Goal: Task Accomplishment & Management: Complete application form

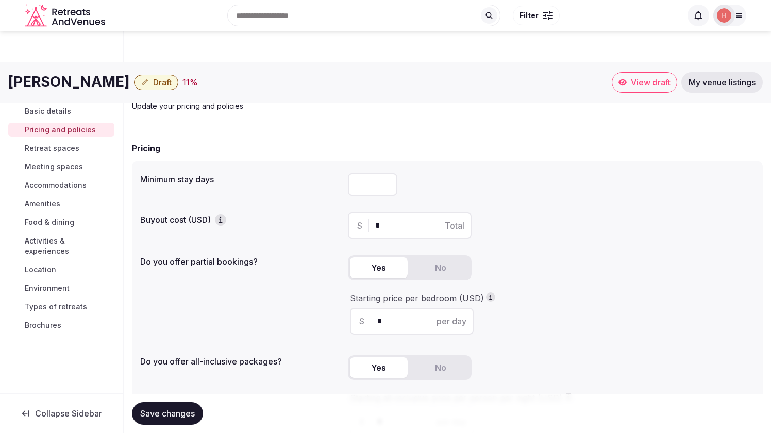
scroll to position [392, 0]
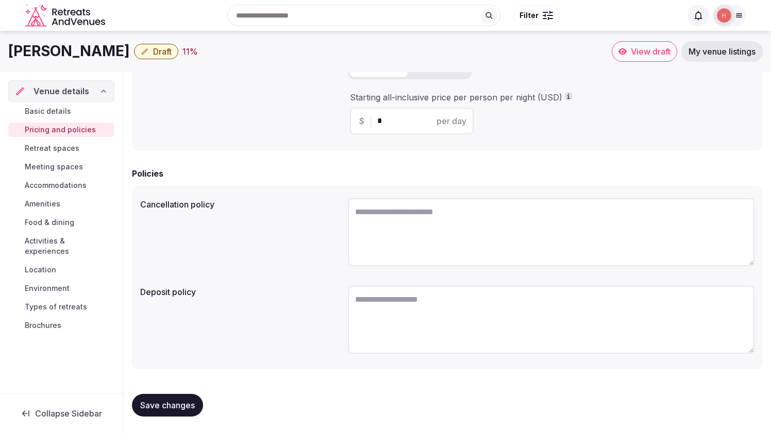
click at [61, 154] on span "Retreat spaces" at bounding box center [52, 148] width 55 height 10
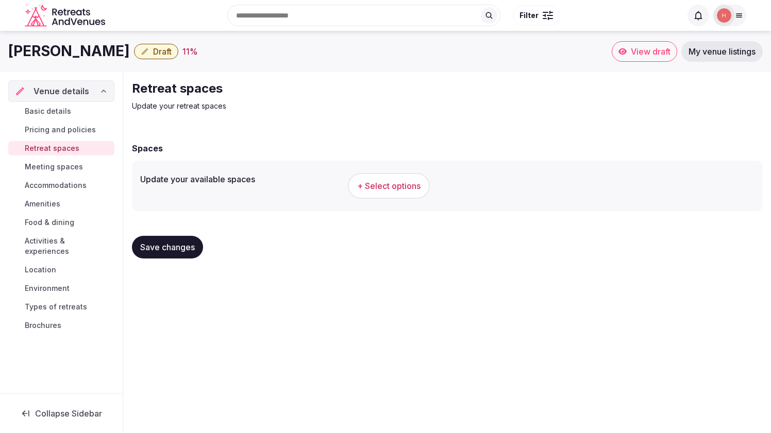
click at [205, 125] on div "Retreat spaces Update your retreat spaces Spaces Update your available spaces +…" at bounding box center [447, 173] width 647 height 203
click at [191, 111] on div "Retreat spaces Update your retreat spaces" at bounding box center [305, 95] width 346 height 31
click at [75, 172] on span "Meeting spaces" at bounding box center [54, 167] width 58 height 10
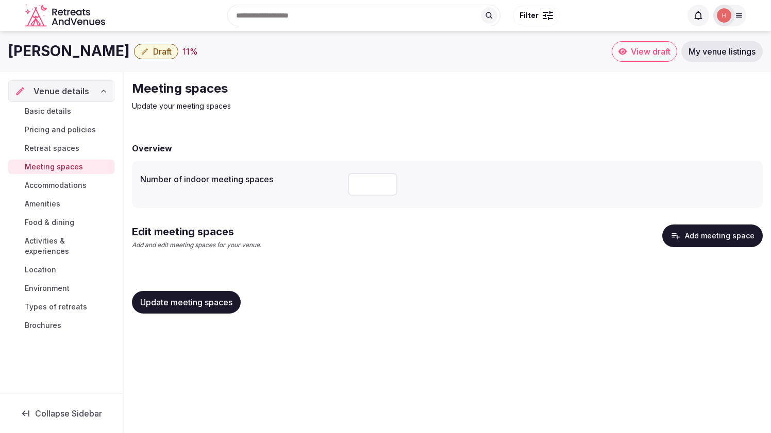
click at [348, 196] on input "number" at bounding box center [372, 184] width 49 height 23
click at [348, 196] on input "*" at bounding box center [372, 184] width 49 height 23
type input "*"
click at [348, 196] on input "*" at bounding box center [372, 184] width 49 height 23
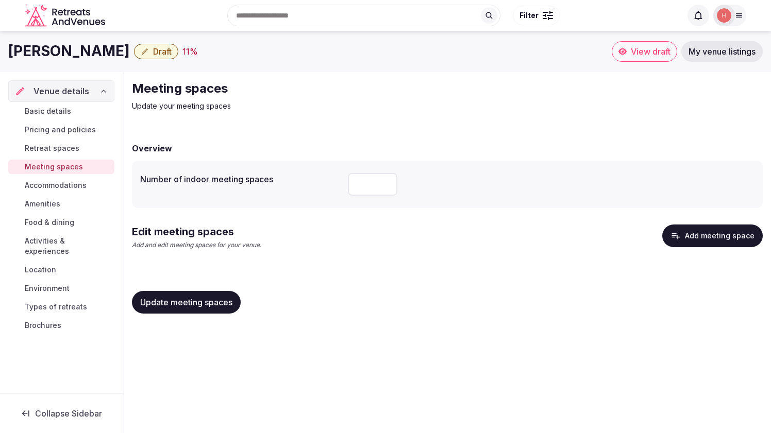
click at [176, 135] on div "Meeting spaces Update your meeting spaces Overview Number of indoor meeting spa…" at bounding box center [447, 201] width 647 height 258
click at [190, 111] on p "Update your meeting spaces" at bounding box center [305, 106] width 346 height 10
click at [84, 191] on span "Accommodations" at bounding box center [56, 185] width 62 height 10
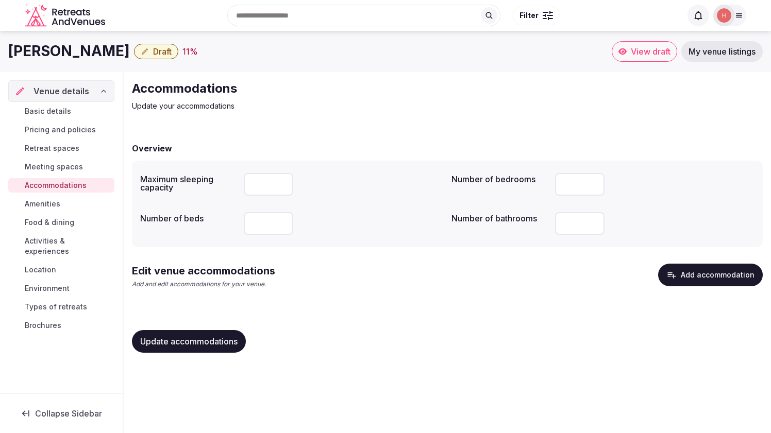
click at [244, 196] on input "number" at bounding box center [268, 184] width 49 height 23
type input "**"
click at [244, 235] on input "number" at bounding box center [268, 223] width 49 height 23
type input "**"
click at [555, 196] on input "number" at bounding box center [579, 184] width 49 height 23
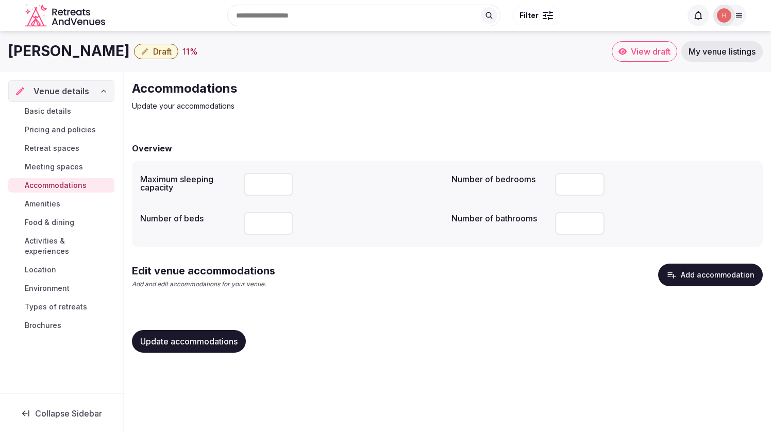
type input "**"
click at [555, 235] on input "number" at bounding box center [579, 223] width 49 height 23
type input "**"
click at [43, 209] on span "Amenities" at bounding box center [43, 204] width 36 height 10
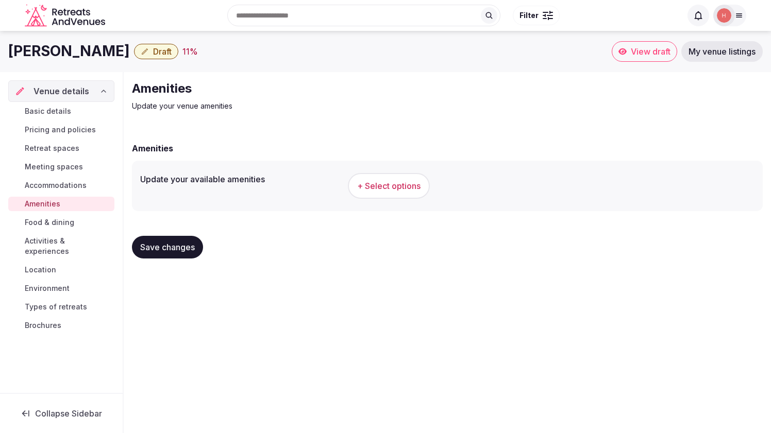
click at [357, 192] on span "+ Select options" at bounding box center [388, 185] width 63 height 11
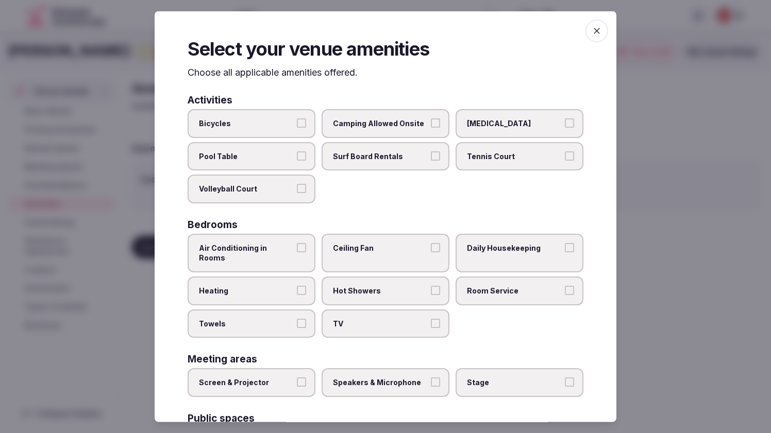
click at [297, 128] on button "Bicycles" at bounding box center [301, 122] width 9 height 9
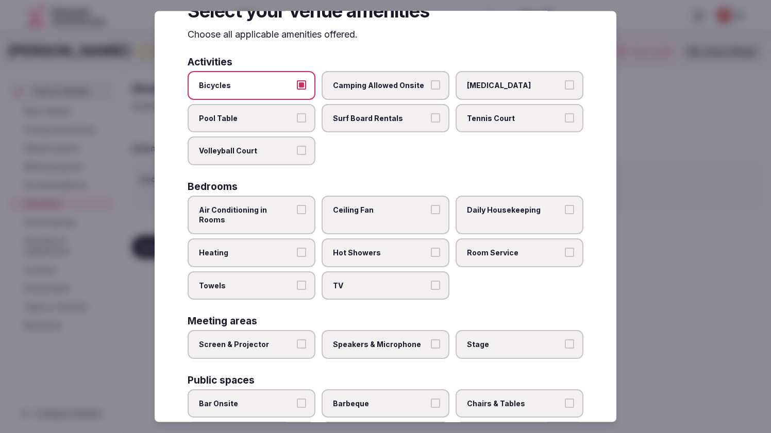
scroll to position [41, 0]
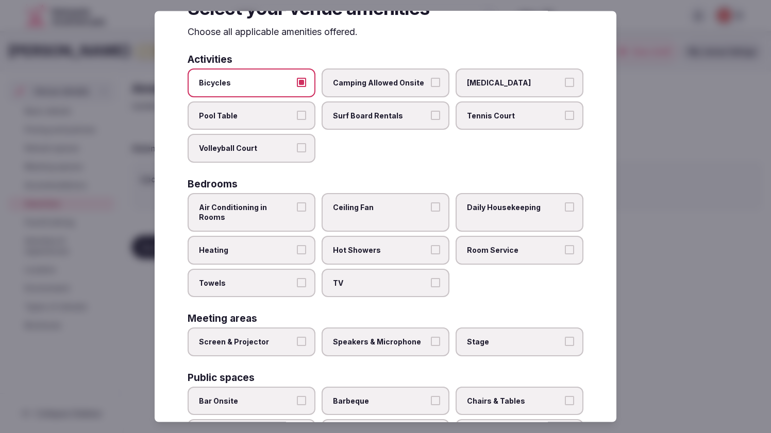
click at [297, 211] on button "Air Conditioning in Rooms" at bounding box center [301, 206] width 9 height 9
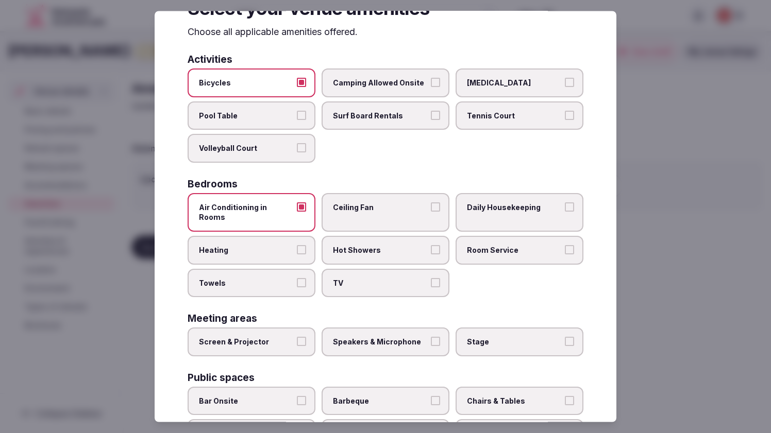
click at [297, 255] on button "Heating" at bounding box center [301, 249] width 9 height 9
click at [297, 287] on button "Towels" at bounding box center [301, 282] width 9 height 9
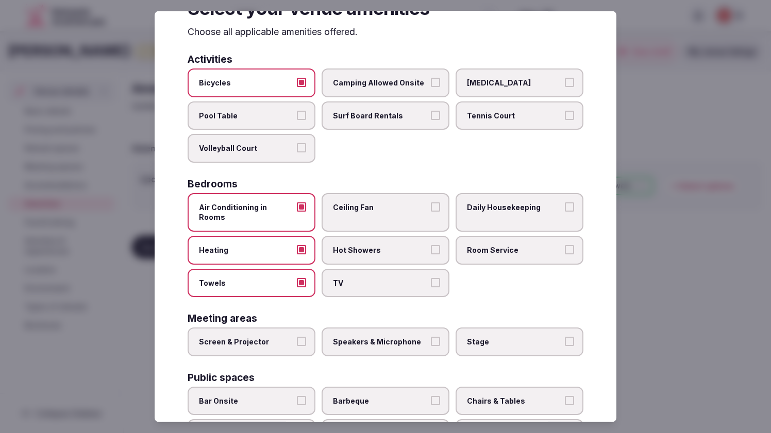
click at [440, 255] on button "Hot Showers" at bounding box center [435, 249] width 9 height 9
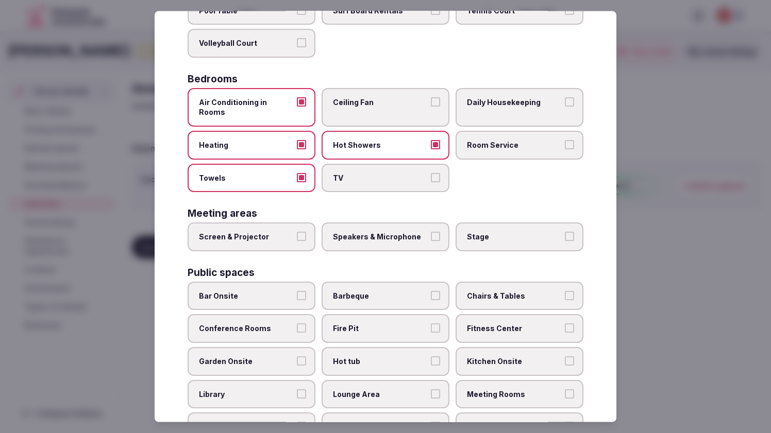
scroll to position [149, 0]
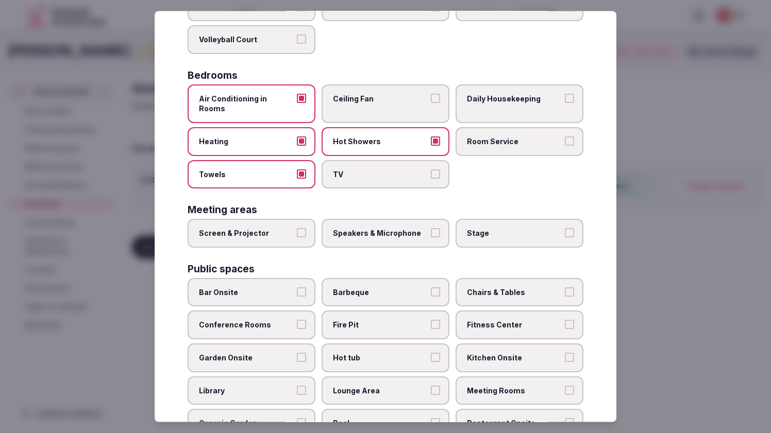
click at [297, 238] on button "Screen & Projector" at bounding box center [301, 232] width 9 height 9
click at [440, 238] on button "Speakers & Microphone" at bounding box center [435, 232] width 9 height 9
click at [574, 238] on button "Stage" at bounding box center [569, 232] width 9 height 9
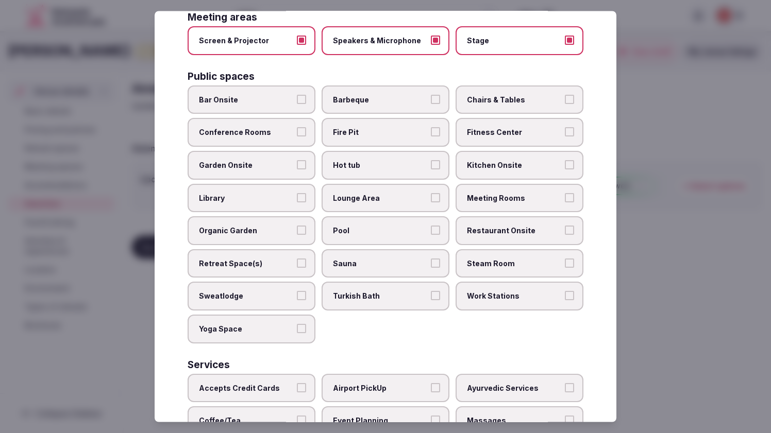
scroll to position [347, 0]
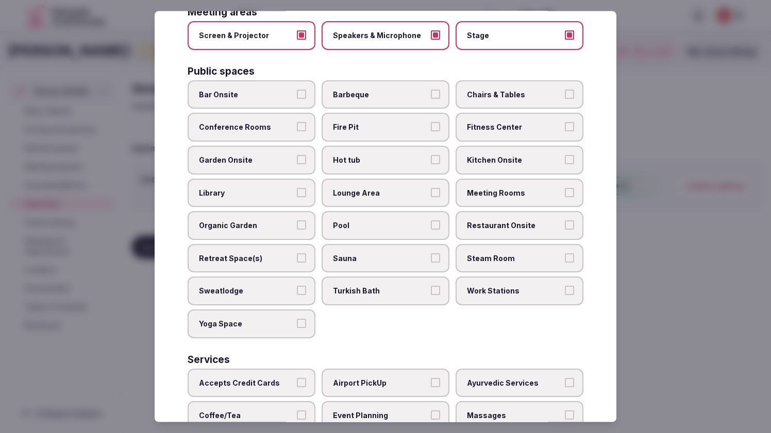
click at [297, 164] on button "Garden Onsite" at bounding box center [301, 159] width 9 height 9
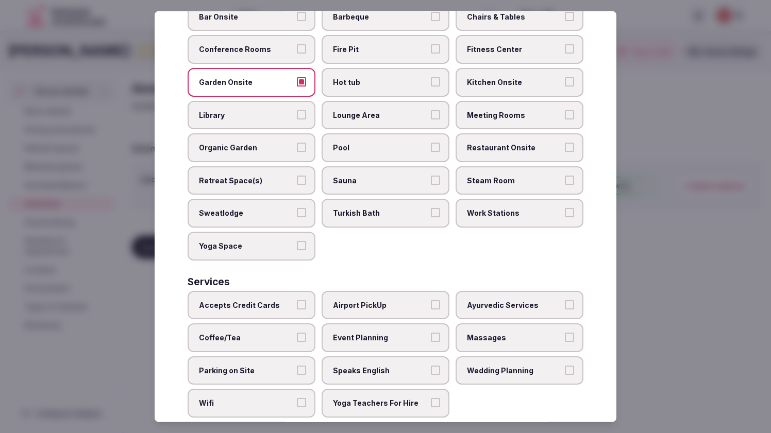
scroll to position [422, 0]
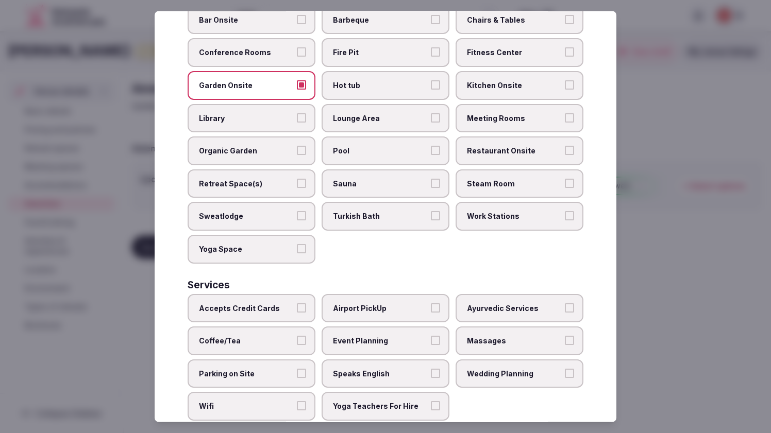
click at [297, 188] on button "Retreat Space(s)" at bounding box center [301, 182] width 9 height 9
click at [297, 253] on button "Yoga Space" at bounding box center [301, 248] width 9 height 9
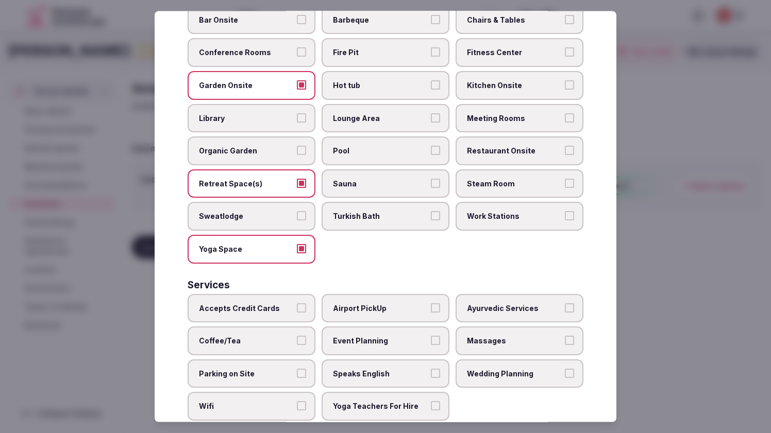
click at [440, 57] on button "Fire Pit" at bounding box center [435, 51] width 9 height 9
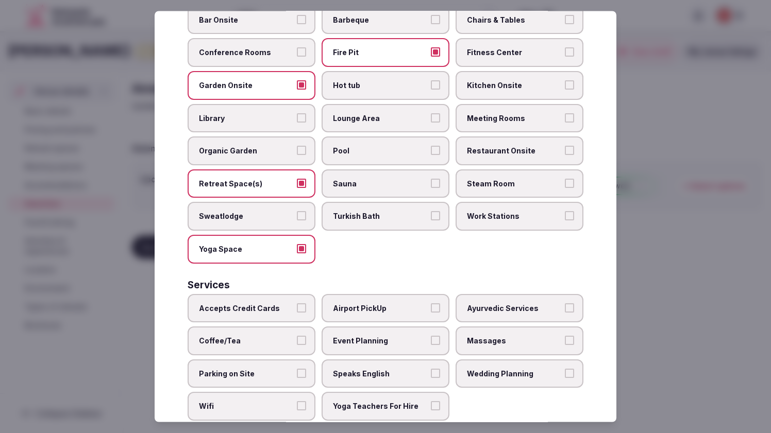
click at [440, 122] on button "Lounge Area" at bounding box center [435, 117] width 9 height 9
click at [440, 155] on button "Pool" at bounding box center [435, 150] width 9 height 9
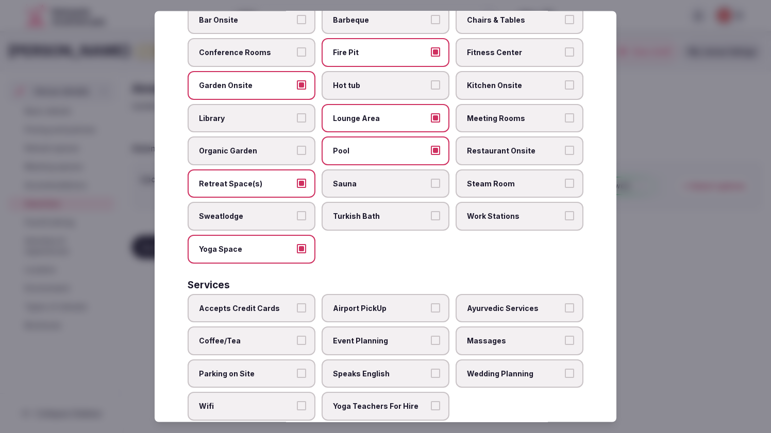
click at [574, 24] on button "Chairs & Tables" at bounding box center [569, 18] width 9 height 9
click at [574, 90] on button "Kitchen Onsite" at bounding box center [569, 84] width 9 height 9
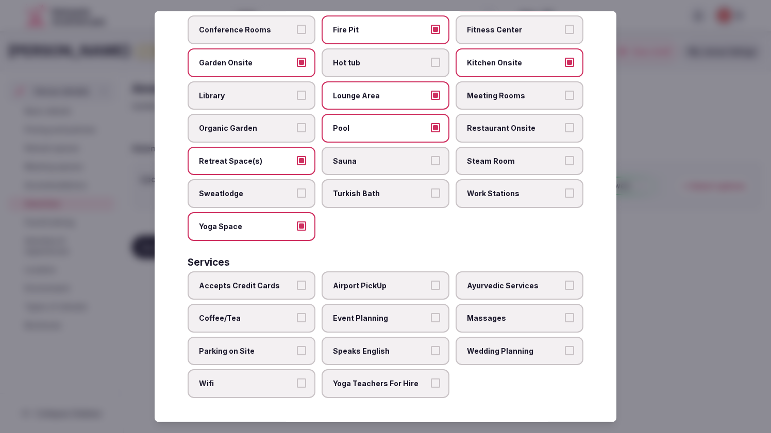
scroll to position [536, 0]
click at [297, 280] on button "Accepts Credit Cards" at bounding box center [301, 284] width 9 height 9
click at [297, 313] on button "Coffee/Tea" at bounding box center [301, 317] width 9 height 9
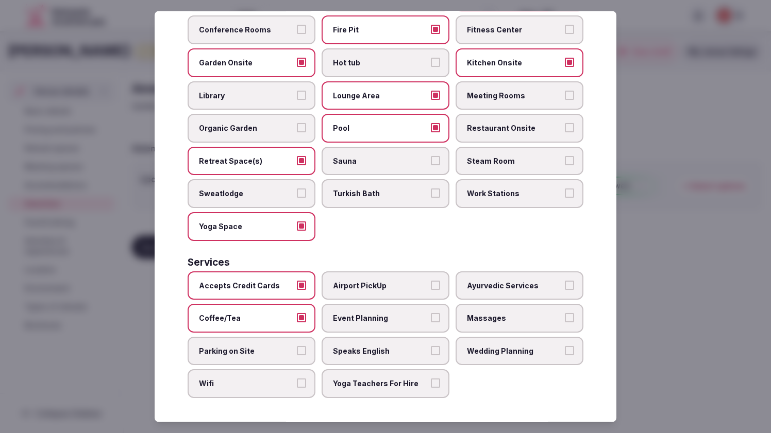
click at [297, 346] on button "Parking on Site" at bounding box center [301, 350] width 9 height 9
click at [297, 379] on button "Wifi" at bounding box center [301, 383] width 9 height 9
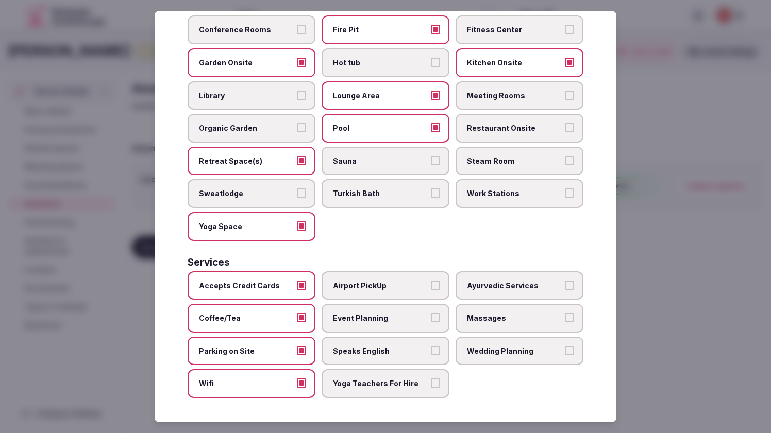
click at [440, 346] on button "Speaks English" at bounding box center [435, 350] width 9 height 9
click at [440, 379] on button "Yoga Teachers For Hire" at bounding box center [435, 383] width 9 height 9
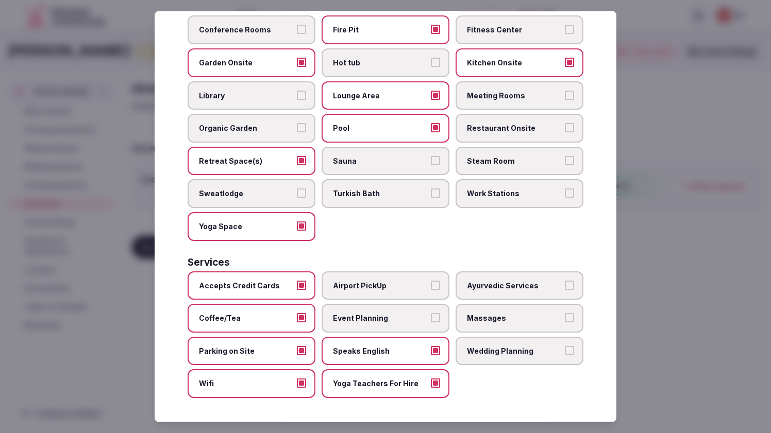
click at [574, 280] on button "Ayurvedic Services" at bounding box center [569, 284] width 9 height 9
click at [574, 313] on button "Massages" at bounding box center [569, 317] width 9 height 9
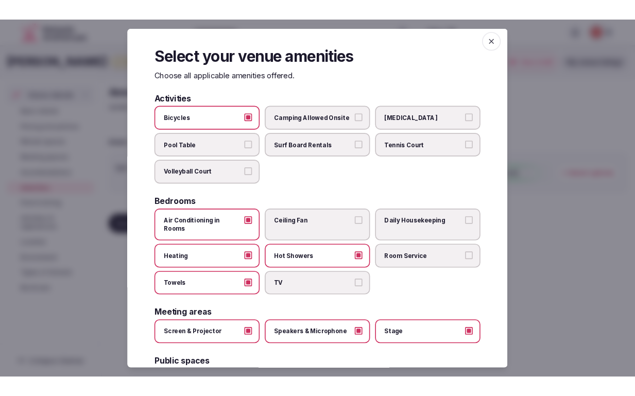
scroll to position [0, 0]
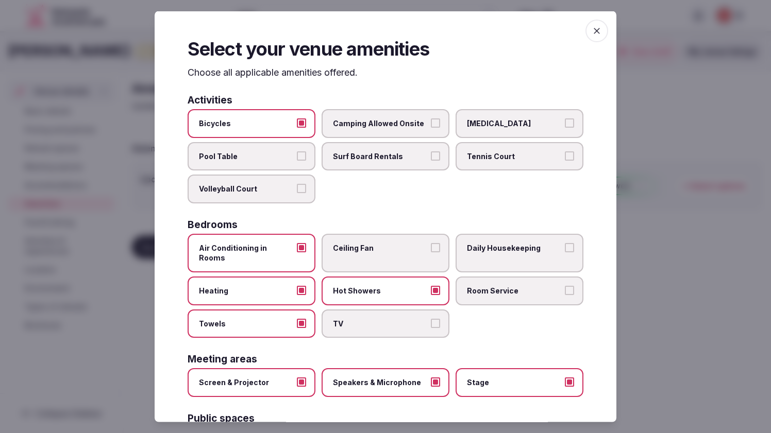
click at [602, 33] on icon "button" at bounding box center [596, 30] width 10 height 10
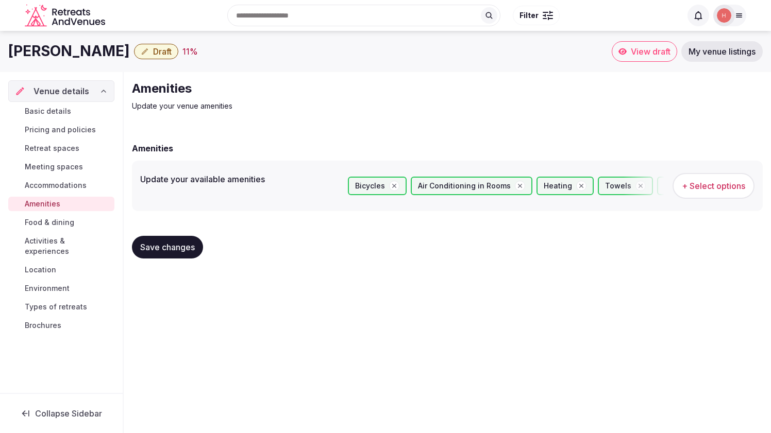
click at [74, 228] on span "Food & dining" at bounding box center [49, 222] width 49 height 10
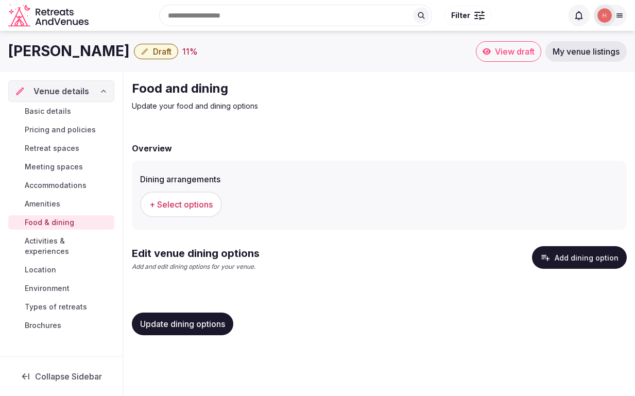
click at [185, 137] on div "Food and dining Update your food and dining options Overview Dining arrangement…" at bounding box center [380, 212] width 512 height 280
click at [157, 111] on p "Update your food and dining options" at bounding box center [305, 106] width 346 height 10
click at [214, 111] on p "Update your food and dining options" at bounding box center [305, 106] width 346 height 10
click at [567, 269] on button "Add dining option" at bounding box center [579, 257] width 95 height 23
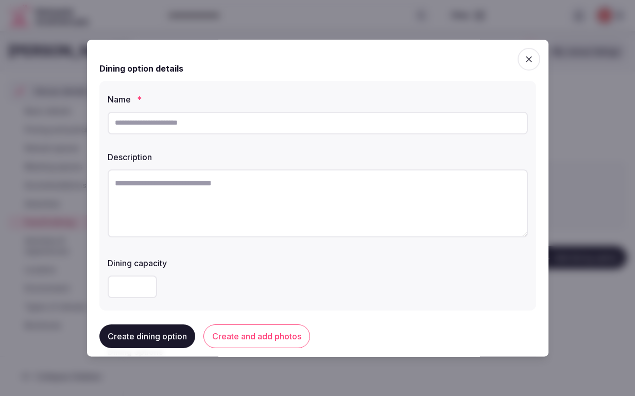
click at [133, 196] on textarea at bounding box center [318, 203] width 420 height 68
paste textarea "**********"
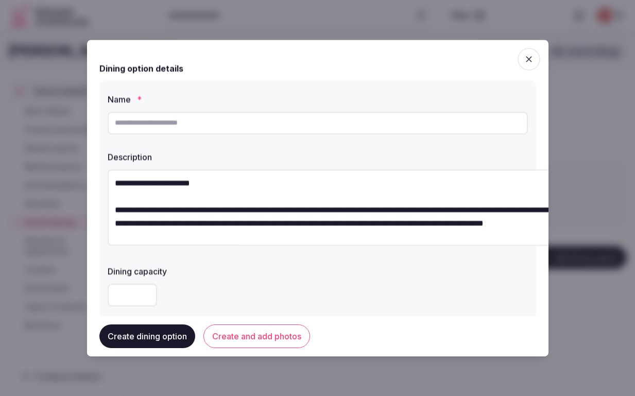
drag, startPoint x: 209, startPoint y: 198, endPoint x: 58, endPoint y: 196, distance: 151.0
click at [87, 196] on div "**********" at bounding box center [318, 198] width 462 height 317
type textarea "**********"
click at [124, 131] on input "text" at bounding box center [318, 123] width 420 height 23
paste input "**********"
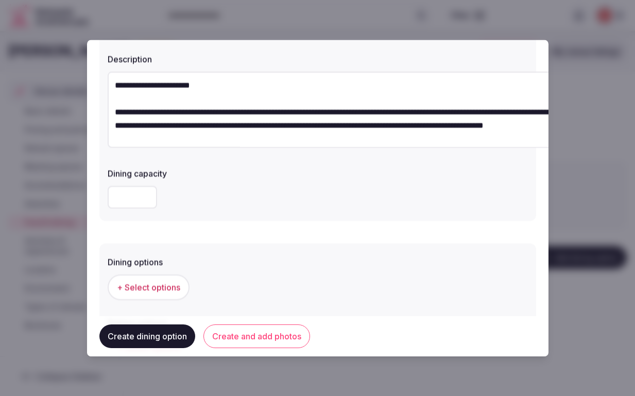
scroll to position [99, 0]
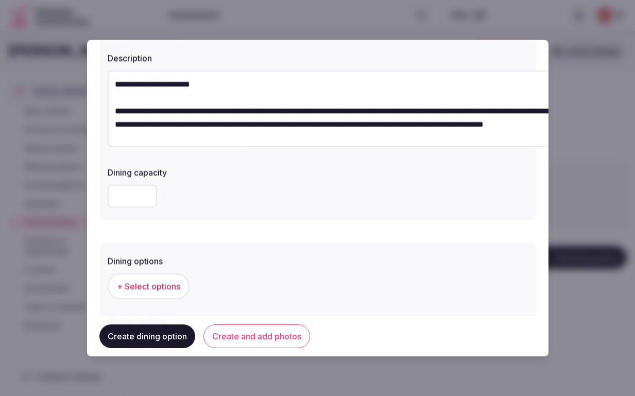
type input "**********"
click at [108, 208] on input "number" at bounding box center [132, 196] width 49 height 23
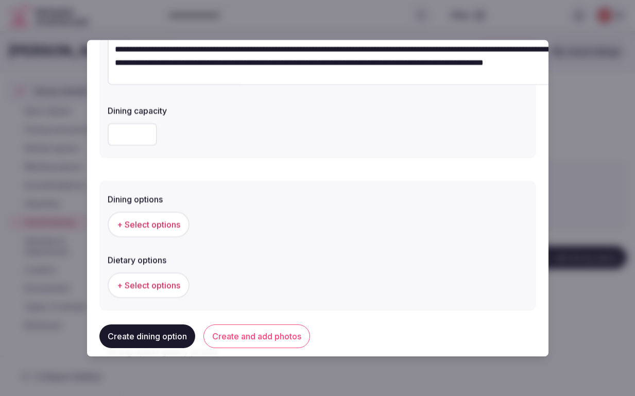
scroll to position [162, 0]
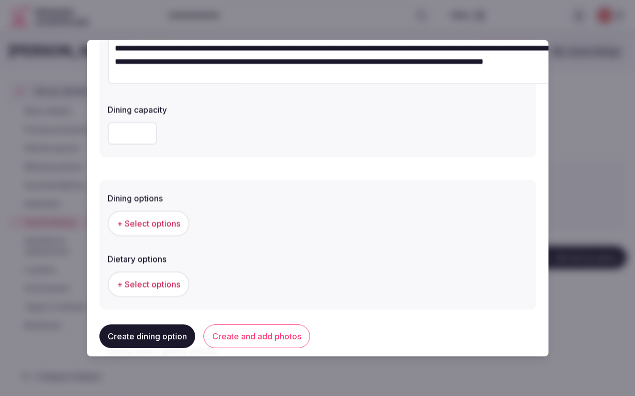
type input "**"
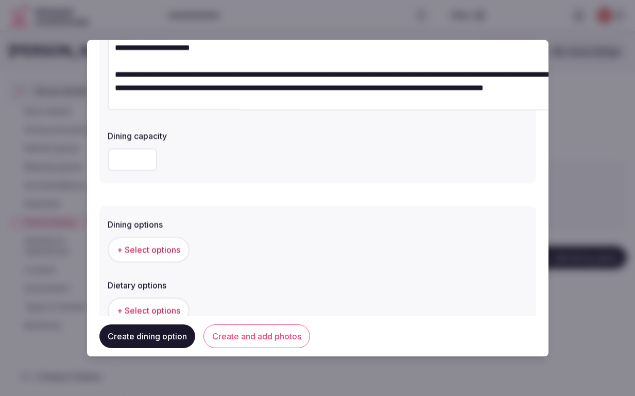
scroll to position [95, 0]
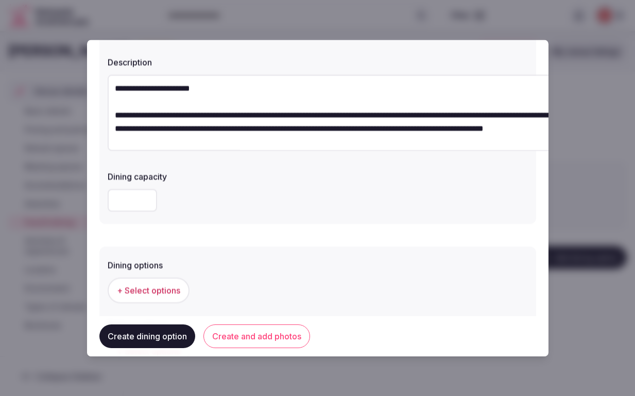
drag, startPoint x: 105, startPoint y: 222, endPoint x: 53, endPoint y: 215, distance: 52.5
click at [52, 215] on body "**********" at bounding box center [317, 198] width 635 height 396
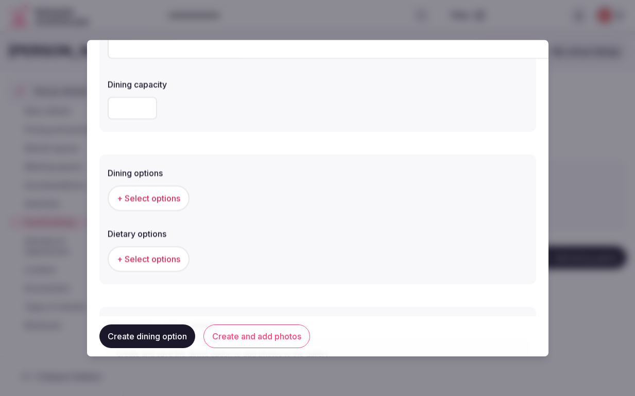
scroll to position [189, 0]
type input "**"
click at [133, 202] on span "+ Select options" at bounding box center [148, 196] width 63 height 11
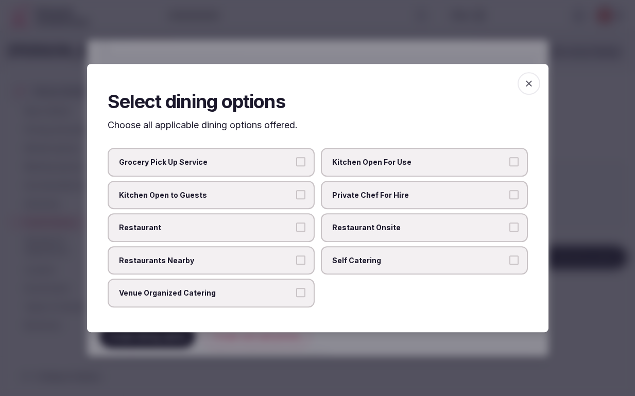
click at [300, 298] on button "Venue Organized Catering" at bounding box center [300, 293] width 9 height 9
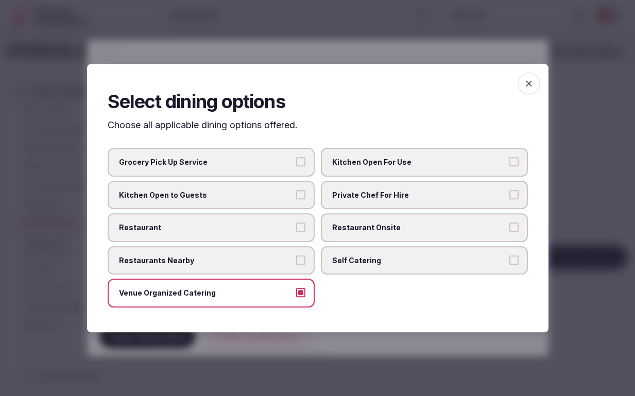
click at [534, 78] on icon "button" at bounding box center [529, 83] width 10 height 10
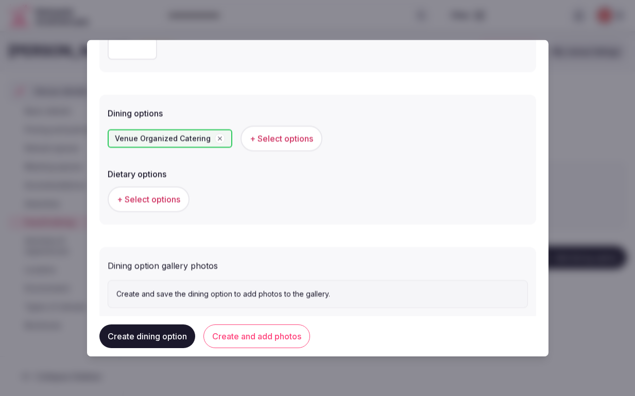
scroll to position [248, 0]
click at [267, 143] on span "+ Select options" at bounding box center [281, 137] width 63 height 11
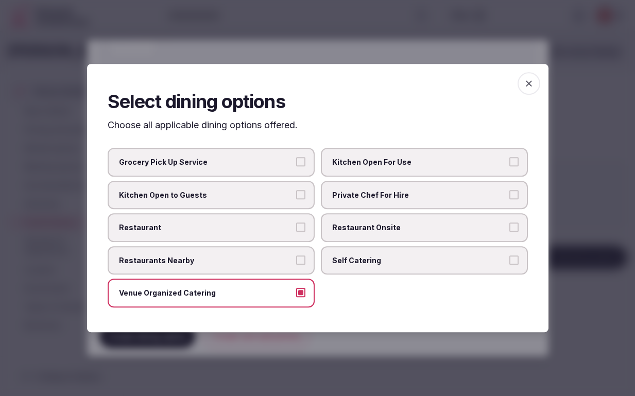
click at [534, 78] on icon "button" at bounding box center [529, 83] width 10 height 10
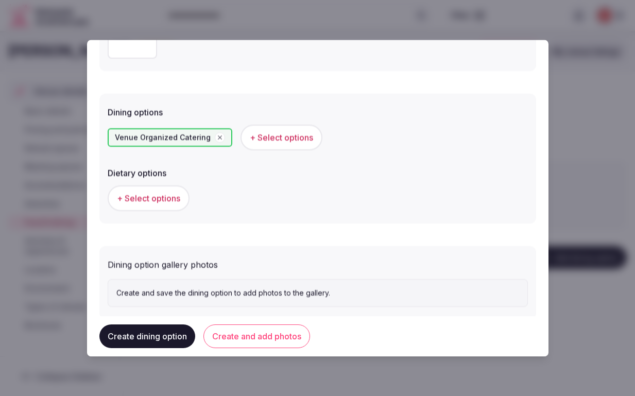
click at [121, 204] on span "+ Select options" at bounding box center [148, 198] width 63 height 11
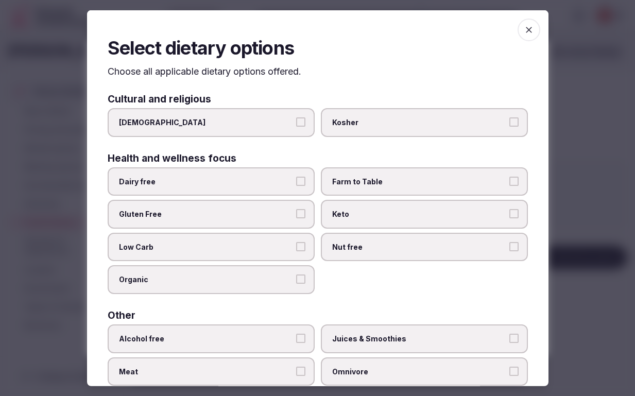
click at [300, 185] on button "Dairy free" at bounding box center [300, 180] width 9 height 9
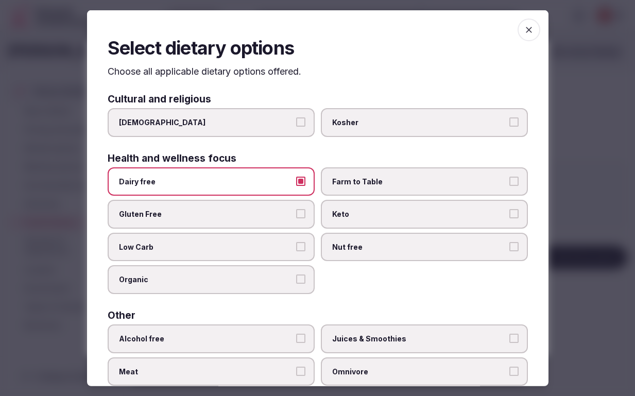
click at [299, 218] on button "Gluten Free" at bounding box center [300, 213] width 9 height 9
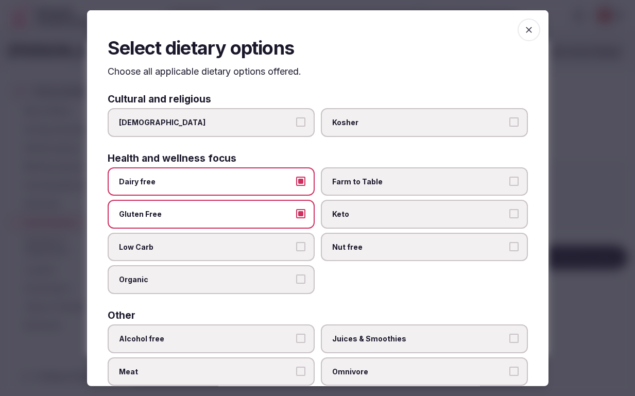
click at [301, 284] on button "Organic" at bounding box center [300, 279] width 9 height 9
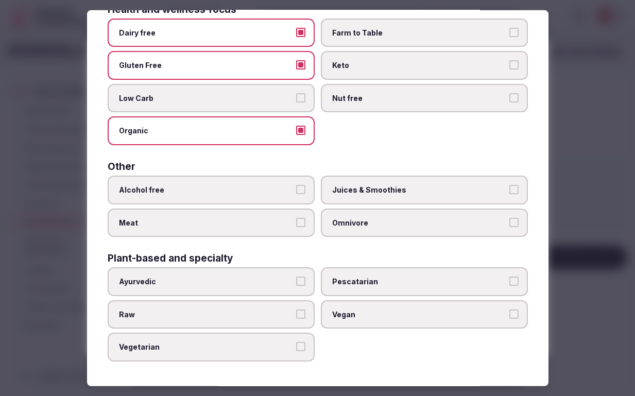
scroll to position [165, 0]
click at [301, 194] on button "Alcohol free" at bounding box center [300, 189] width 9 height 9
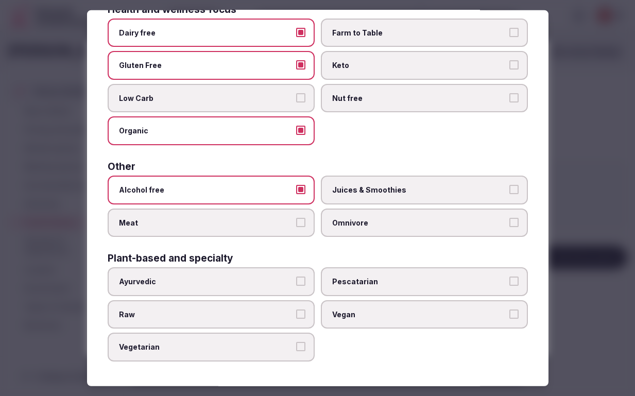
scroll to position [206, 0]
click at [519, 185] on button "Juices & Smoothies" at bounding box center [514, 189] width 9 height 9
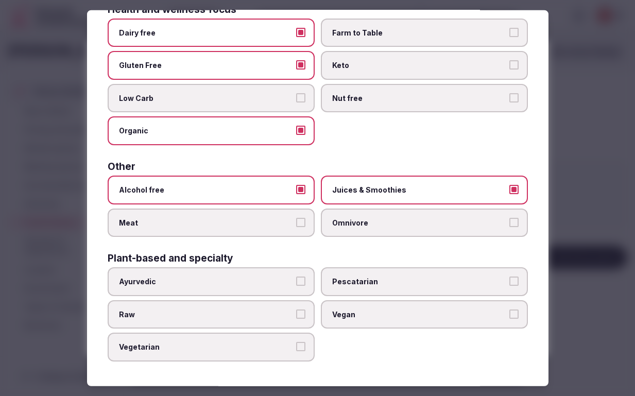
scroll to position [212, 0]
click at [300, 277] on button "Ayurvedic" at bounding box center [300, 281] width 9 height 9
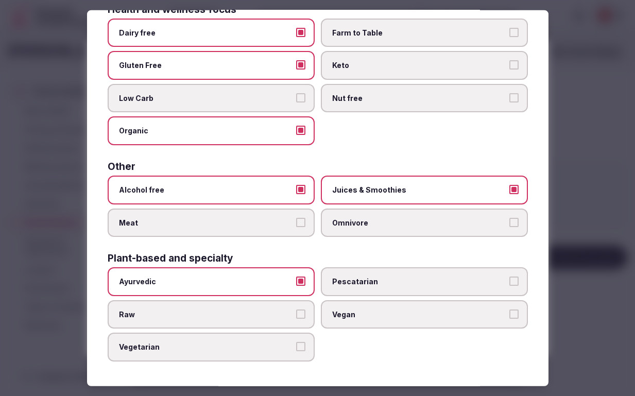
click at [301, 310] on button "Raw" at bounding box center [300, 314] width 9 height 9
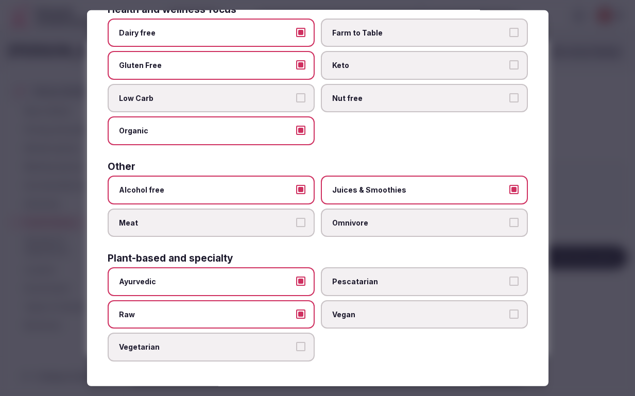
click at [298, 342] on button "Vegetarian" at bounding box center [300, 346] width 9 height 9
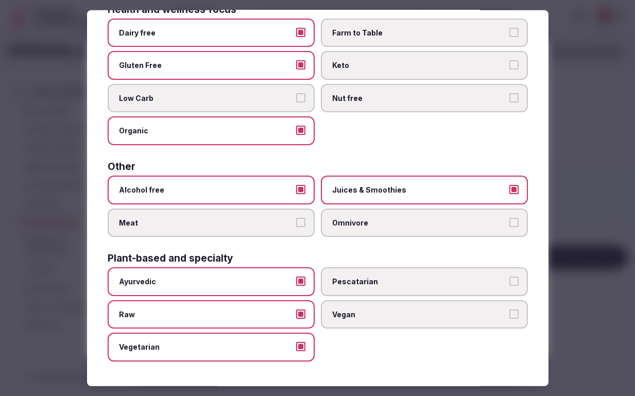
click at [519, 310] on button "Vegan" at bounding box center [514, 314] width 9 height 9
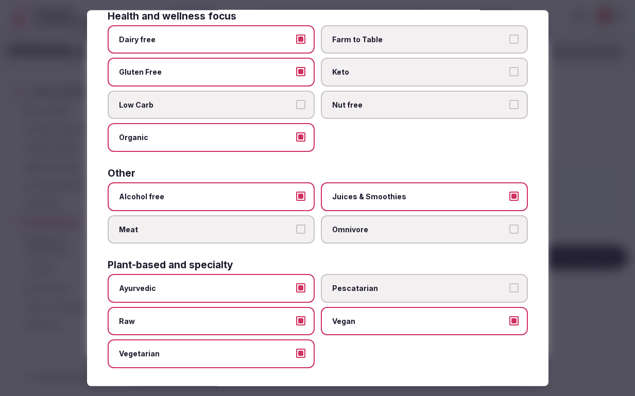
scroll to position [0, 0]
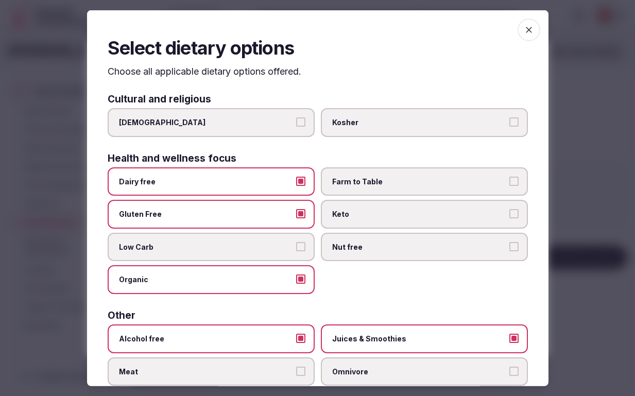
click at [534, 30] on icon "button" at bounding box center [529, 29] width 10 height 10
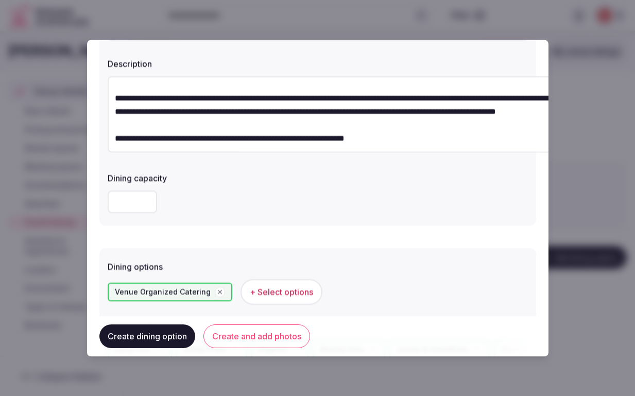
scroll to position [365, 0]
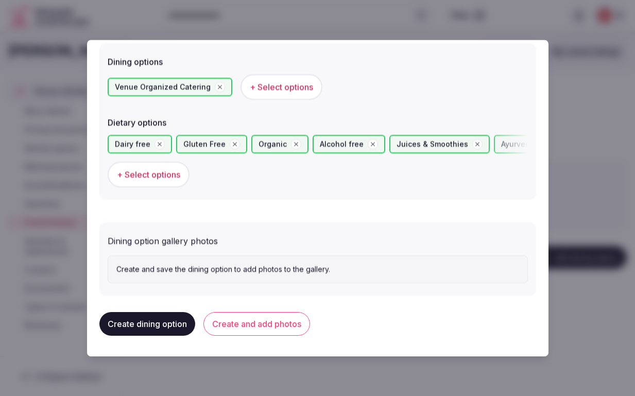
click at [190, 265] on p "Create and save the dining option to add photos to the gallery." at bounding box center [317, 270] width 403 height 10
click at [257, 317] on button "Create and add photos" at bounding box center [256, 324] width 107 height 24
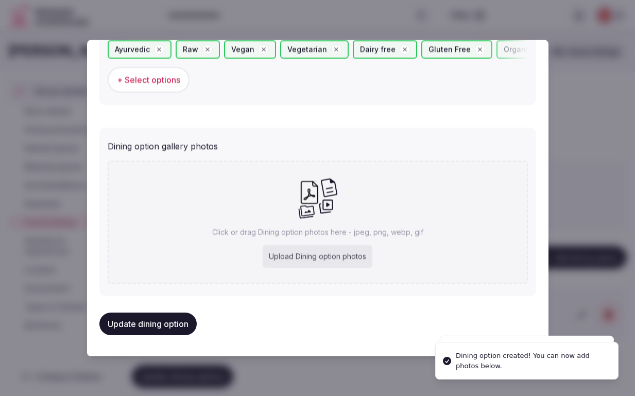
scroll to position [456, 0]
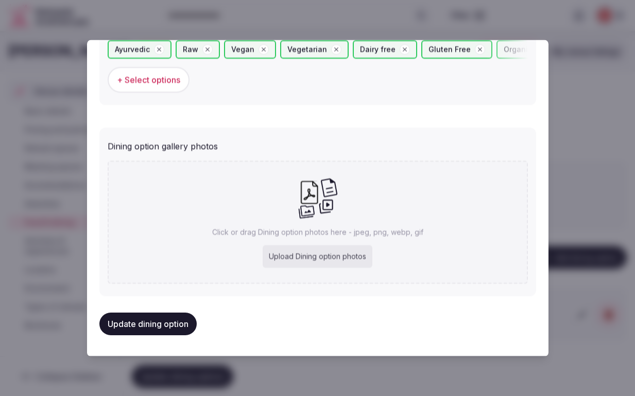
click at [337, 246] on div "Upload Dining option photos" at bounding box center [318, 257] width 110 height 23
click at [275, 329] on div "Update dining option" at bounding box center [317, 324] width 437 height 39
click at [222, 20] on div at bounding box center [317, 198] width 635 height 396
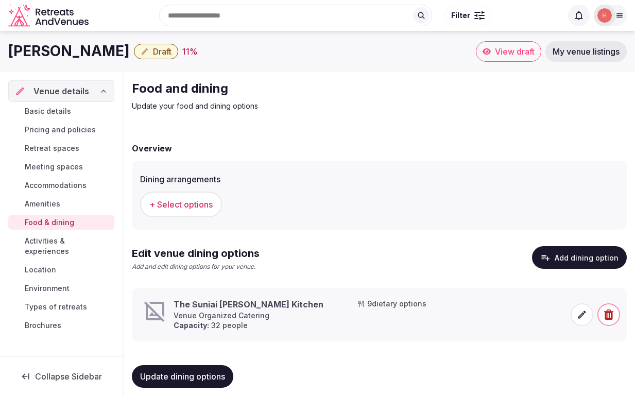
click at [61, 257] on span "Activities & experiences" at bounding box center [68, 246] width 86 height 21
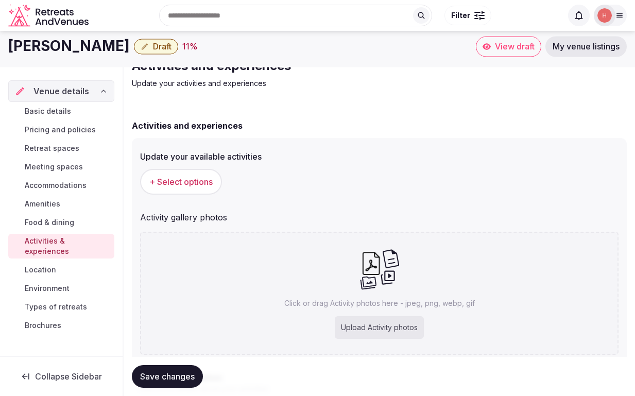
scroll to position [20, 0]
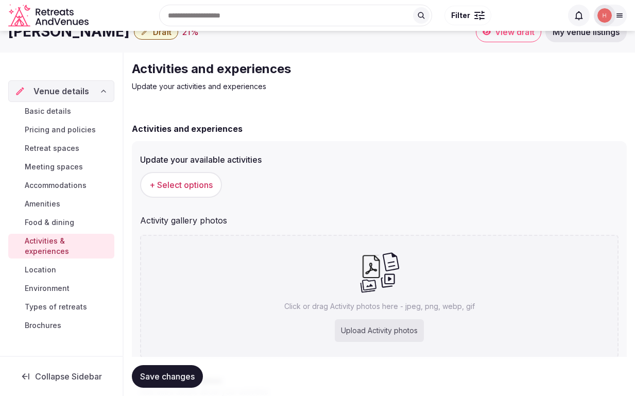
click at [47, 275] on span "Location" at bounding box center [40, 270] width 31 height 10
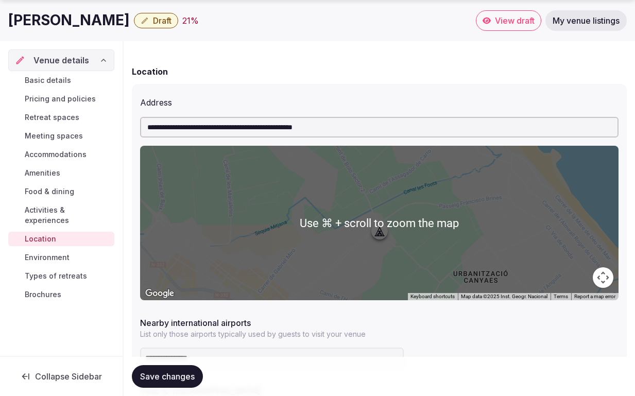
scroll to position [87, 0]
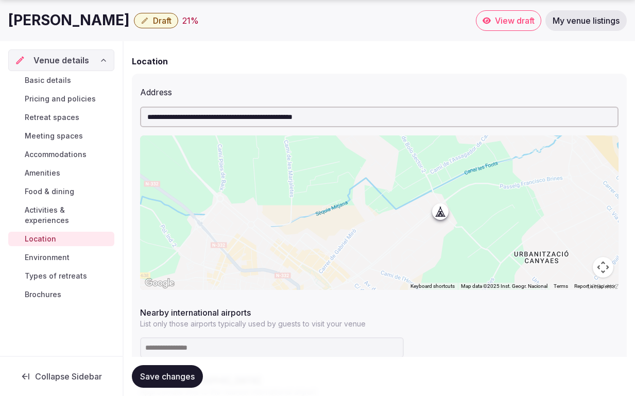
drag, startPoint x: 446, startPoint y: 258, endPoint x: 514, endPoint y: 264, distance: 68.3
click at [514, 264] on div at bounding box center [379, 212] width 479 height 155
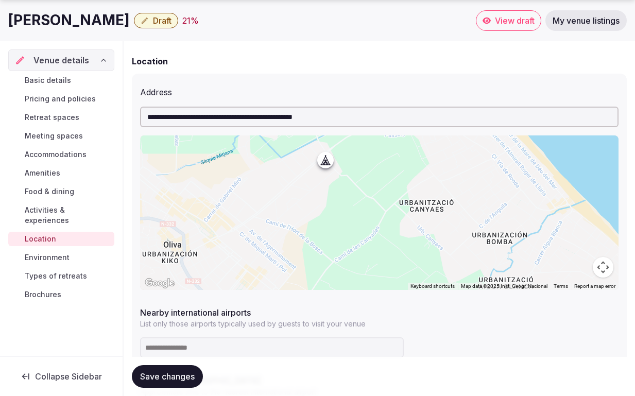
drag, startPoint x: 375, startPoint y: 239, endPoint x: 250, endPoint y: 173, distance: 141.3
click at [250, 172] on div at bounding box center [379, 212] width 479 height 155
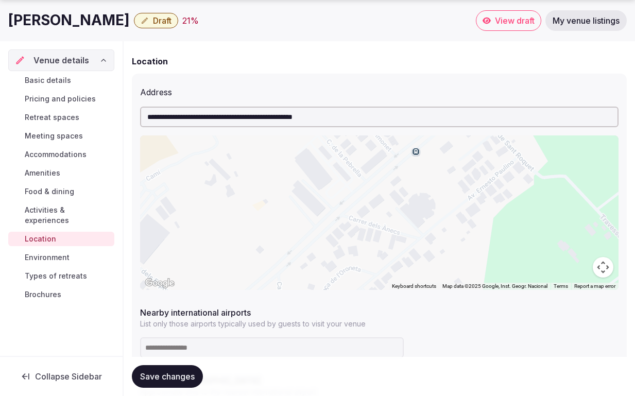
drag, startPoint x: 366, startPoint y: 273, endPoint x: 411, endPoint y: 317, distance: 62.7
click at [411, 294] on div "**********" at bounding box center [379, 199] width 479 height 192
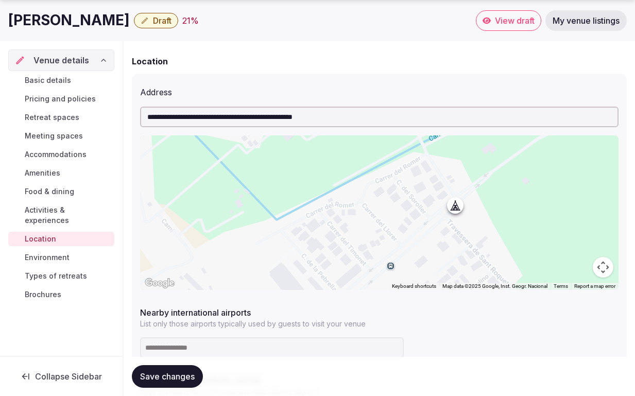
drag, startPoint x: 351, startPoint y: 203, endPoint x: 326, endPoint y: 320, distance: 119.5
click at [326, 294] on div "**********" at bounding box center [379, 199] width 479 height 192
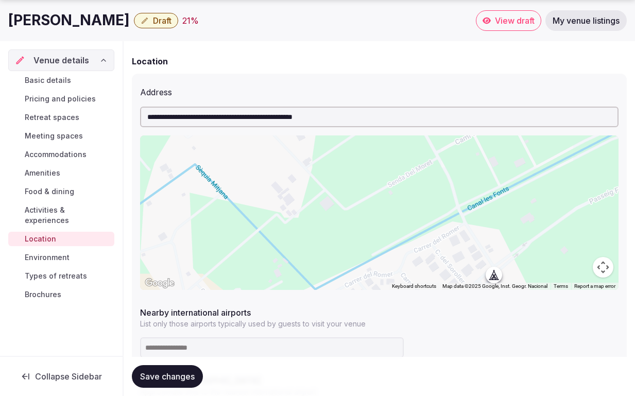
drag, startPoint x: 405, startPoint y: 221, endPoint x: 443, endPoint y: 290, distance: 78.9
click at [444, 290] on div at bounding box center [379, 212] width 479 height 155
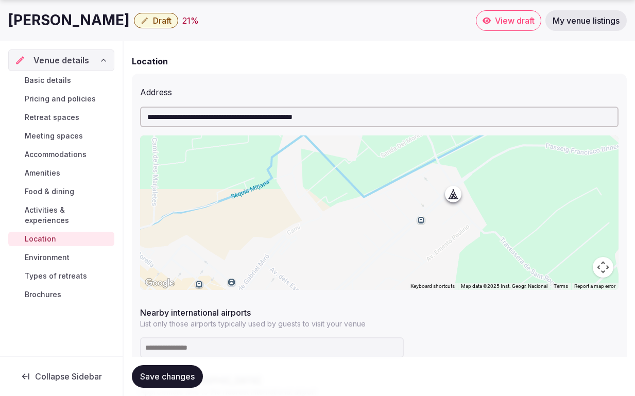
drag, startPoint x: 557, startPoint y: 277, endPoint x: 542, endPoint y: 201, distance: 77.2
click at [542, 200] on div at bounding box center [379, 212] width 479 height 155
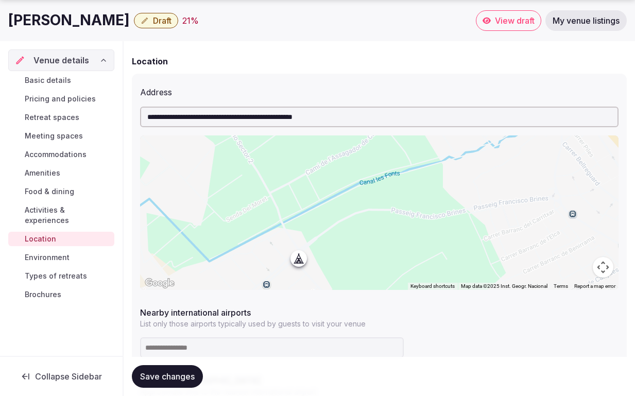
drag, startPoint x: 542, startPoint y: 201, endPoint x: 386, endPoint y: 261, distance: 166.9
click at [386, 261] on div at bounding box center [379, 212] width 479 height 155
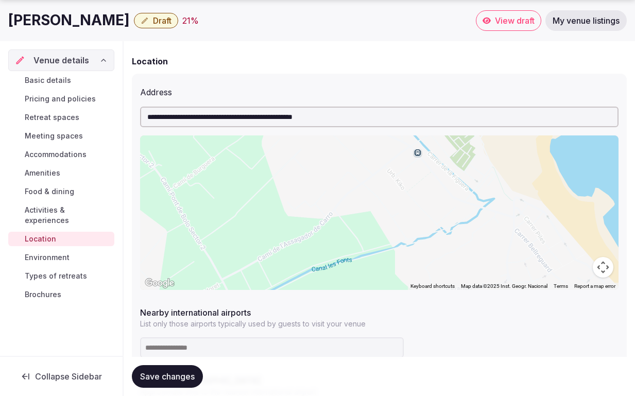
drag, startPoint x: 524, startPoint y: 223, endPoint x: 473, endPoint y: 304, distance: 96.3
click at [473, 290] on div at bounding box center [379, 212] width 479 height 155
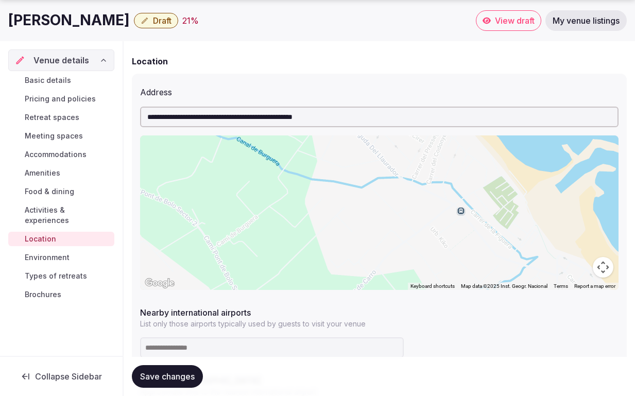
drag, startPoint x: 392, startPoint y: 199, endPoint x: 437, endPoint y: 260, distance: 76.2
click at [438, 261] on div at bounding box center [379, 212] width 479 height 155
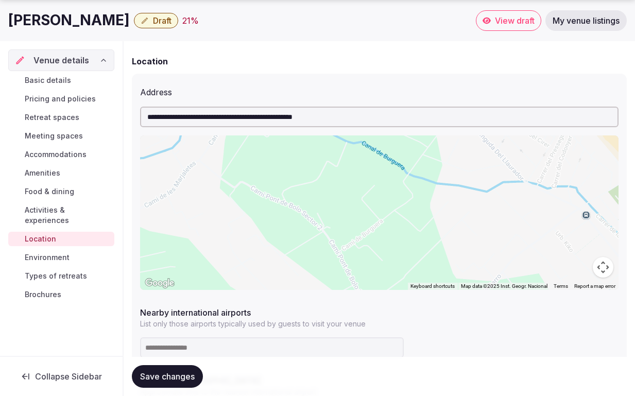
drag, startPoint x: 334, startPoint y: 242, endPoint x: 466, endPoint y: 240, distance: 131.9
click at [466, 240] on div at bounding box center [379, 212] width 479 height 155
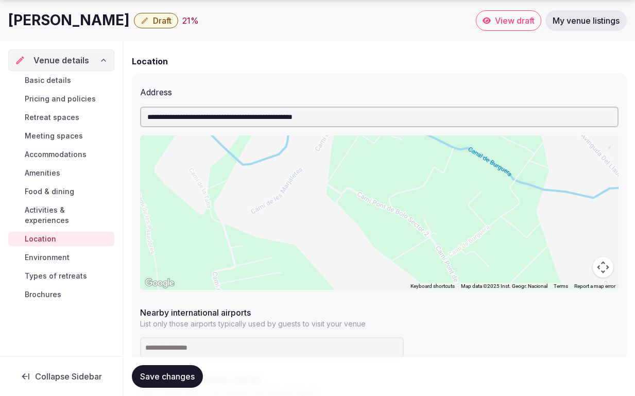
drag, startPoint x: 289, startPoint y: 251, endPoint x: 391, endPoint y: 264, distance: 103.4
click at [391, 264] on div at bounding box center [379, 212] width 479 height 155
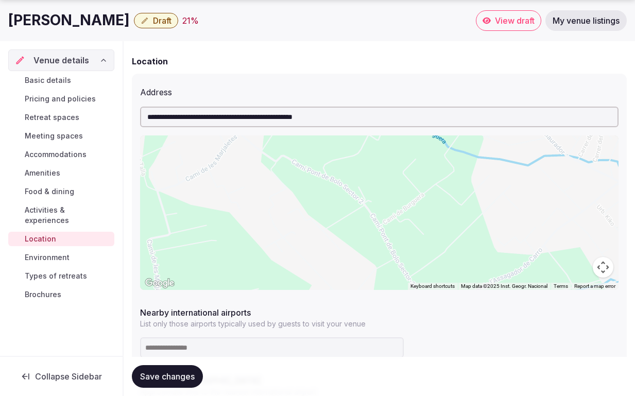
drag, startPoint x: 477, startPoint y: 261, endPoint x: 410, endPoint y: 228, distance: 74.0
click at [410, 228] on div at bounding box center [379, 212] width 479 height 155
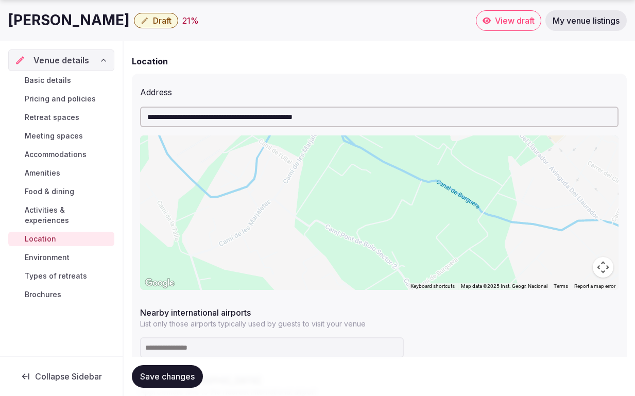
drag, startPoint x: 280, startPoint y: 202, endPoint x: 314, endPoint y: 268, distance: 74.2
click at [314, 268] on div at bounding box center [379, 212] width 479 height 155
click at [327, 239] on div at bounding box center [379, 212] width 479 height 155
click at [323, 243] on div at bounding box center [379, 212] width 479 height 155
click at [328, 243] on div at bounding box center [379, 212] width 479 height 155
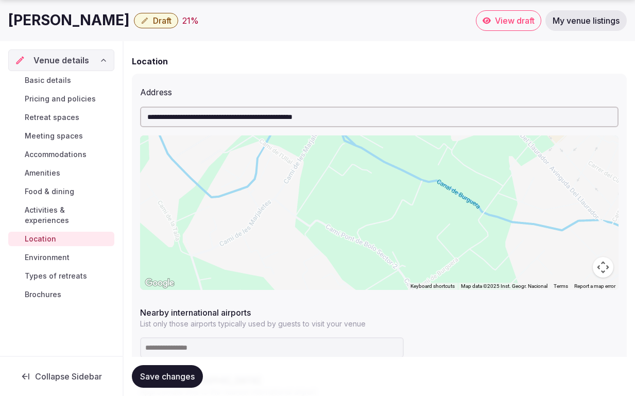
click at [328, 243] on div at bounding box center [379, 212] width 479 height 155
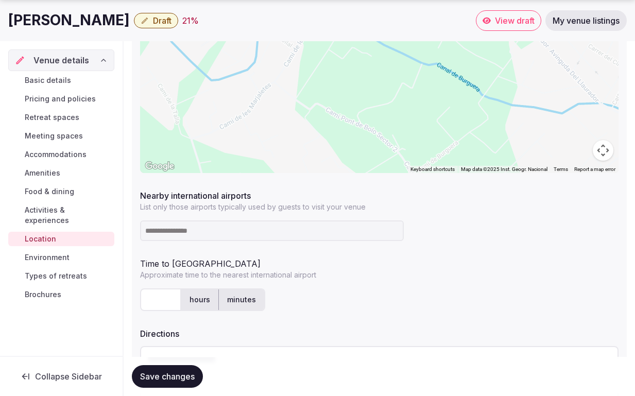
scroll to position [209, 0]
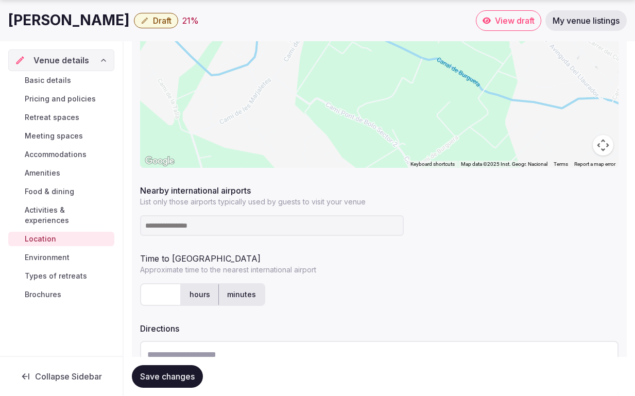
click at [173, 236] on input at bounding box center [272, 225] width 264 height 21
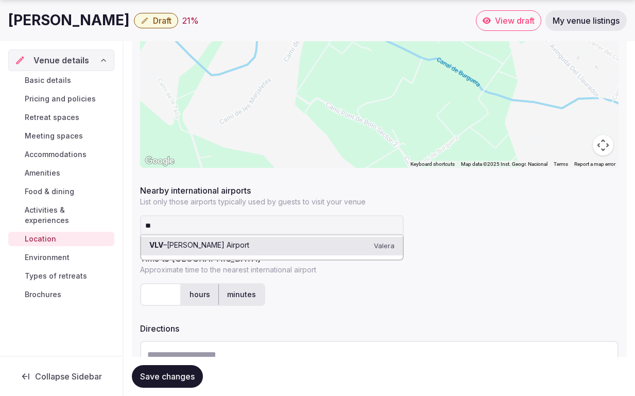
type input "***"
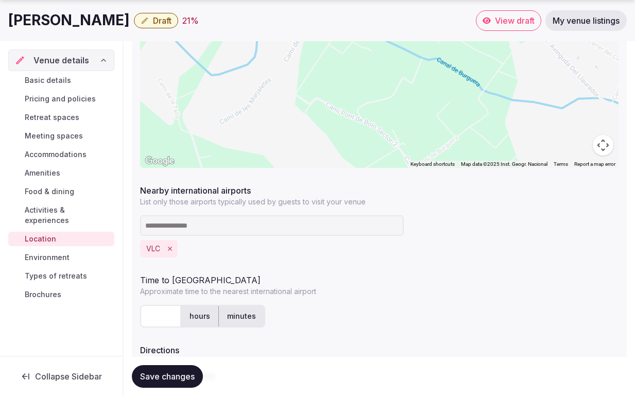
click at [250, 236] on input at bounding box center [272, 225] width 264 height 21
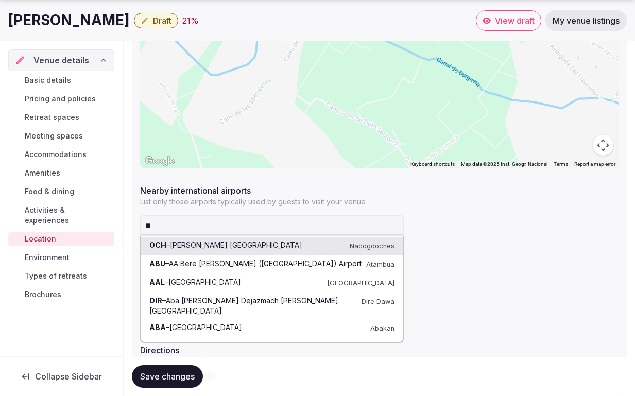
type input "***"
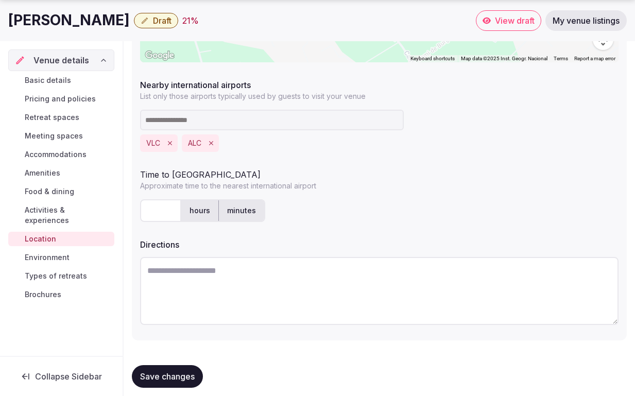
scroll to position [317, 0]
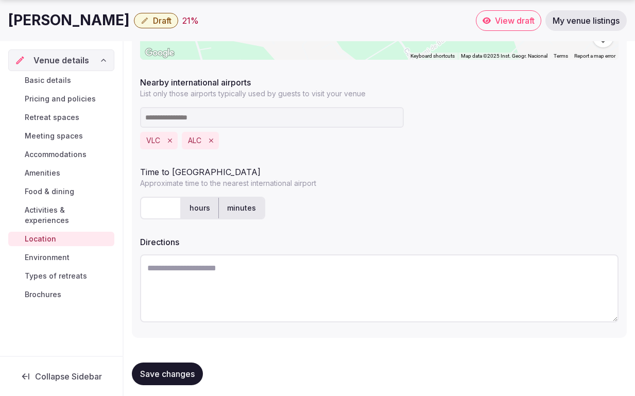
click at [163, 219] on input "text" at bounding box center [160, 208] width 41 height 23
type input "**"
click at [258, 222] on label "minutes" at bounding box center [241, 208] width 45 height 27
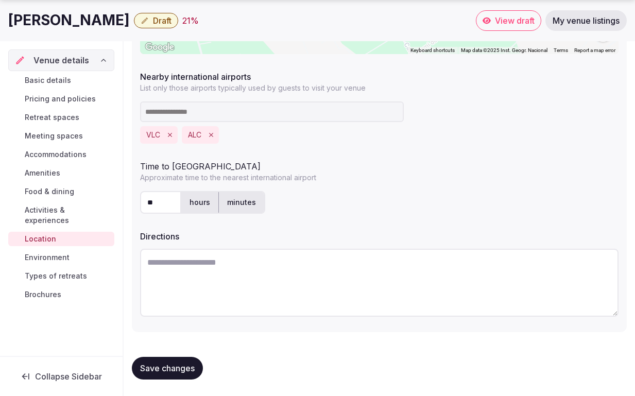
scroll to position [378, 0]
click at [192, 266] on textarea at bounding box center [379, 283] width 479 height 68
click at [176, 368] on span "Save changes" at bounding box center [167, 368] width 55 height 10
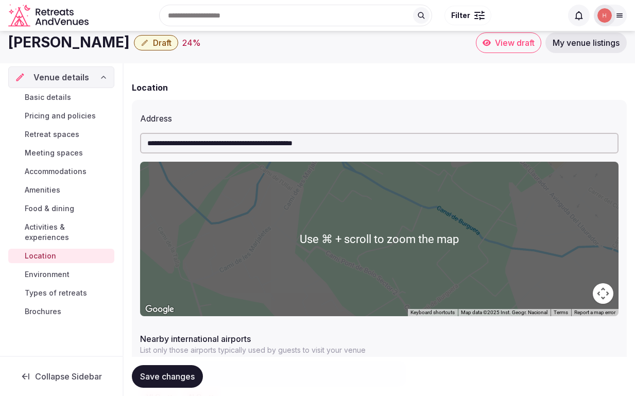
scroll to position [0, 0]
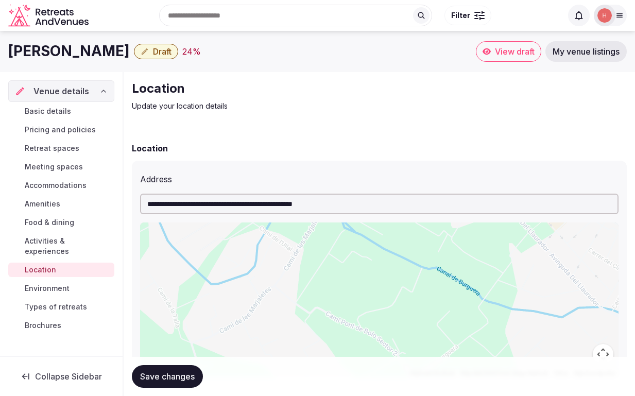
click at [69, 294] on span "Environment" at bounding box center [47, 288] width 45 height 10
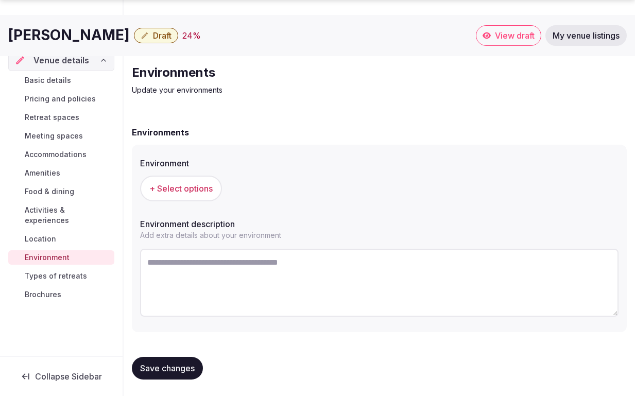
scroll to position [67, 0]
click at [185, 249] on textarea at bounding box center [379, 283] width 479 height 68
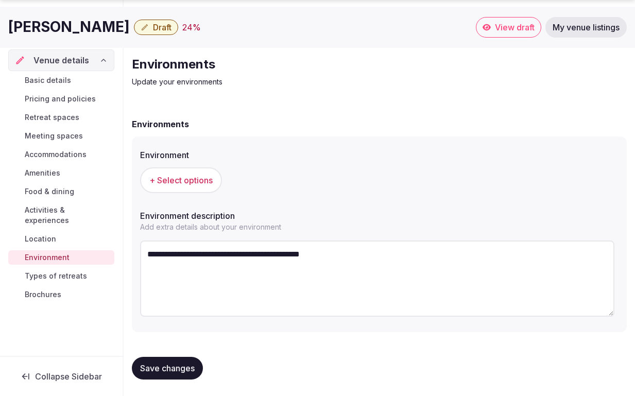
click at [279, 246] on textarea "**********" at bounding box center [377, 279] width 474 height 76
click at [334, 247] on textarea "**********" at bounding box center [377, 279] width 474 height 76
click at [388, 247] on textarea "**********" at bounding box center [377, 279] width 474 height 76
click at [419, 244] on textarea "**********" at bounding box center [377, 279] width 474 height 76
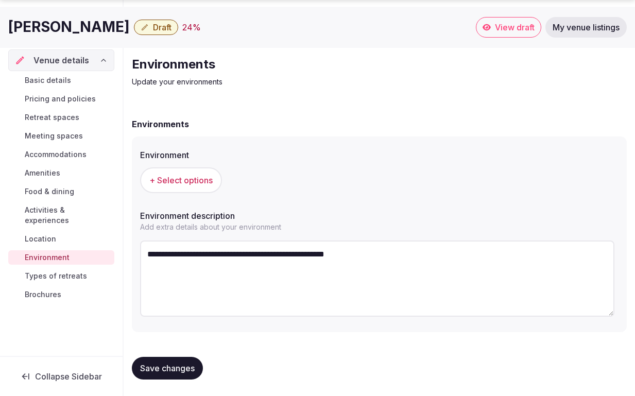
type textarea "**********"
click at [178, 365] on span "Save changes" at bounding box center [167, 368] width 55 height 10
click at [57, 178] on span "Amenities" at bounding box center [43, 173] width 36 height 10
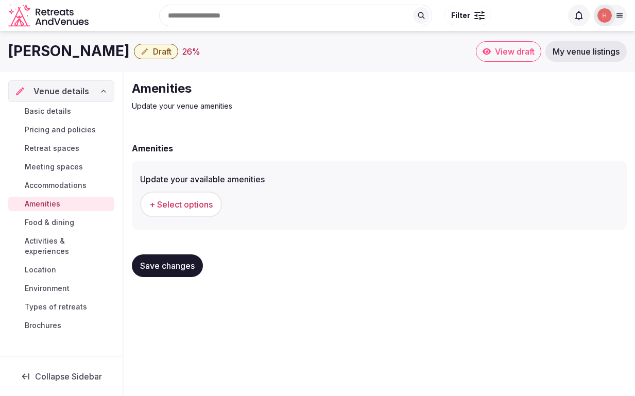
click at [202, 210] on span "+ Select options" at bounding box center [180, 204] width 63 height 11
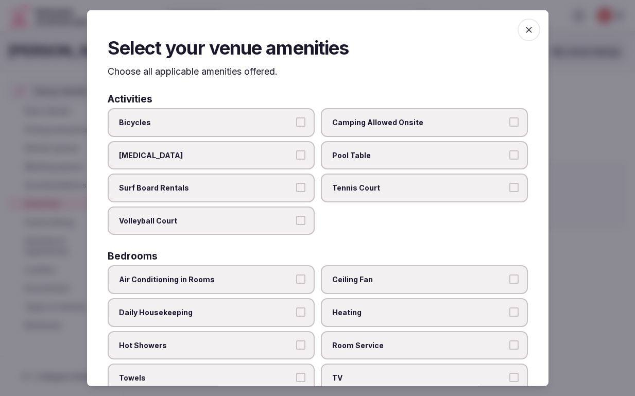
click at [532, 30] on icon "button" at bounding box center [529, 29] width 6 height 6
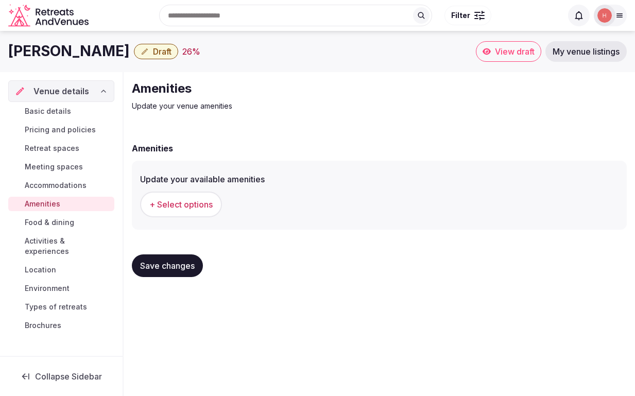
click at [176, 271] on span "Save changes" at bounding box center [167, 266] width 55 height 10
click at [193, 210] on span "+ Select options" at bounding box center [180, 204] width 63 height 11
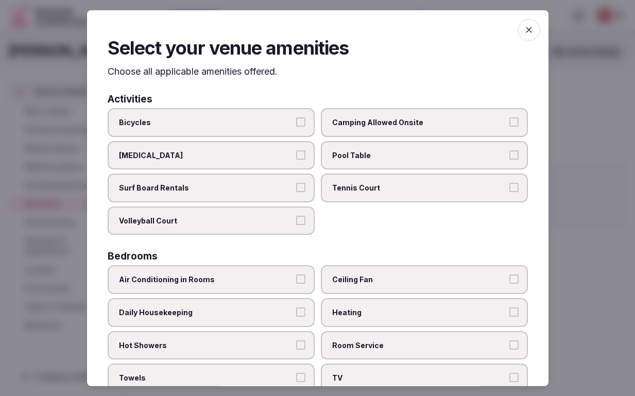
click at [297, 127] on button "Bicycles" at bounding box center [300, 121] width 9 height 9
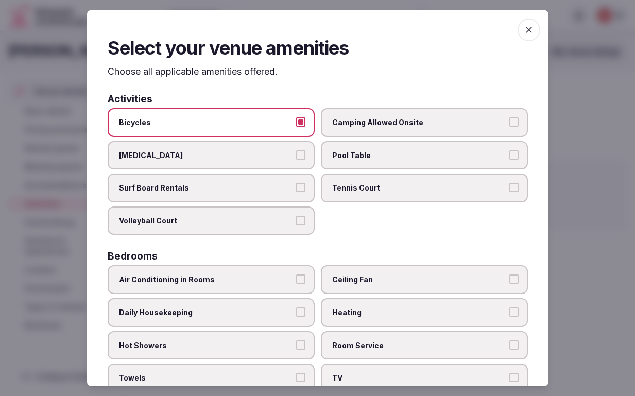
click at [534, 31] on icon "button" at bounding box center [529, 29] width 10 height 10
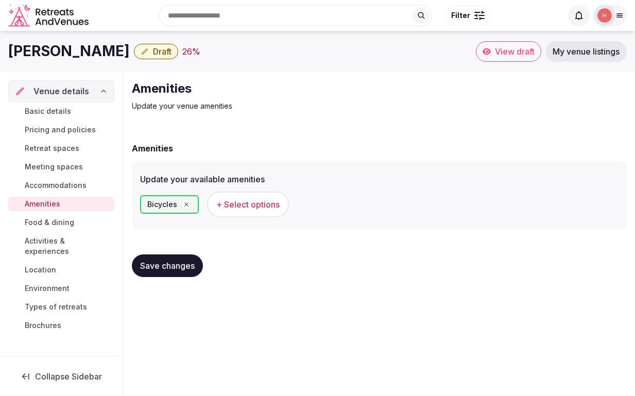
click at [257, 210] on span "+ Select options" at bounding box center [247, 204] width 63 height 11
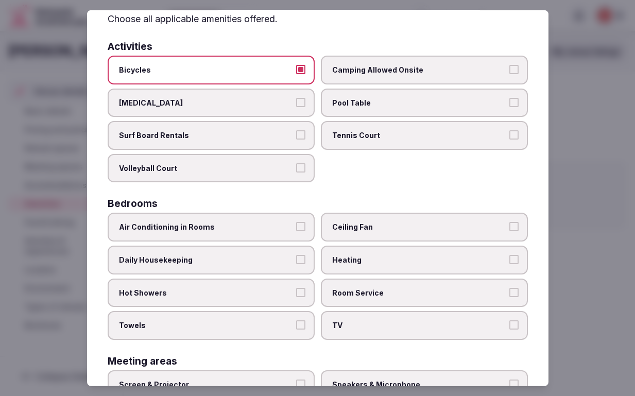
scroll to position [57, 0]
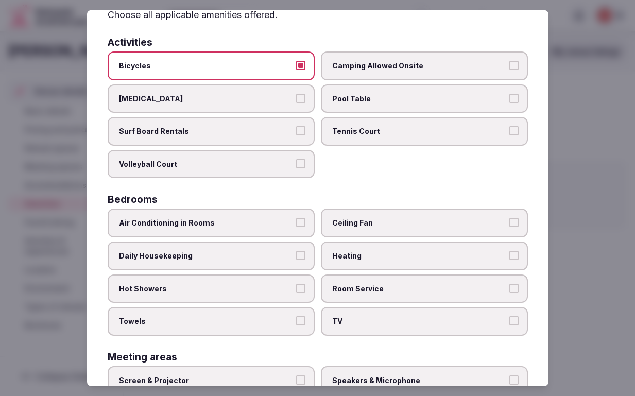
click at [519, 103] on button "Pool Table" at bounding box center [514, 97] width 9 height 9
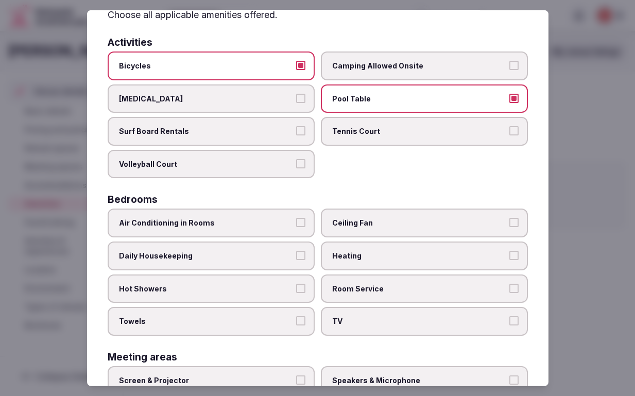
click at [297, 227] on button "Air Conditioning in Rooms" at bounding box center [300, 222] width 9 height 9
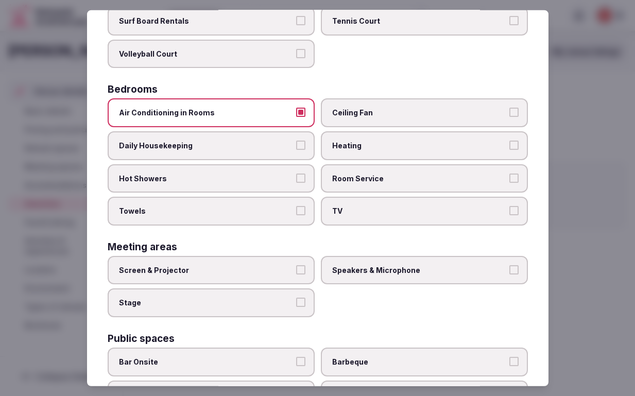
scroll to position [168, 0]
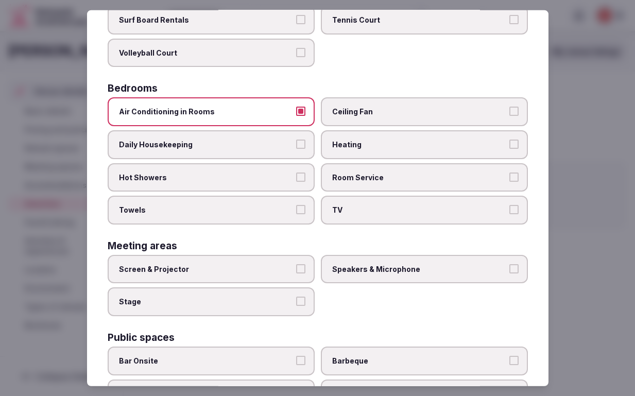
click at [301, 214] on button "Towels" at bounding box center [300, 209] width 9 height 9
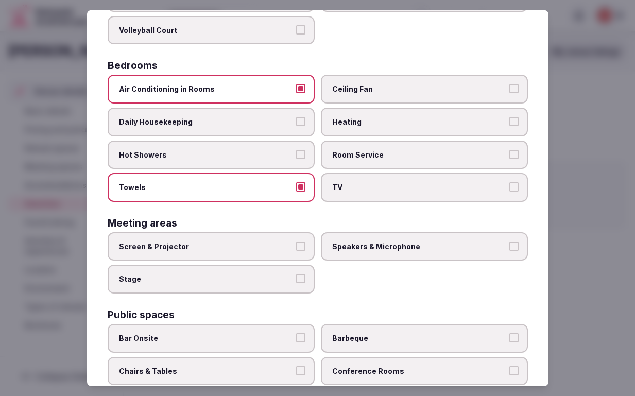
scroll to position [200, 0]
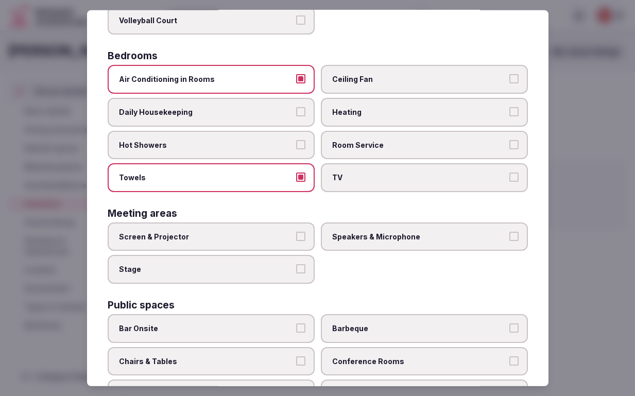
click at [519, 116] on button "Heating" at bounding box center [514, 111] width 9 height 9
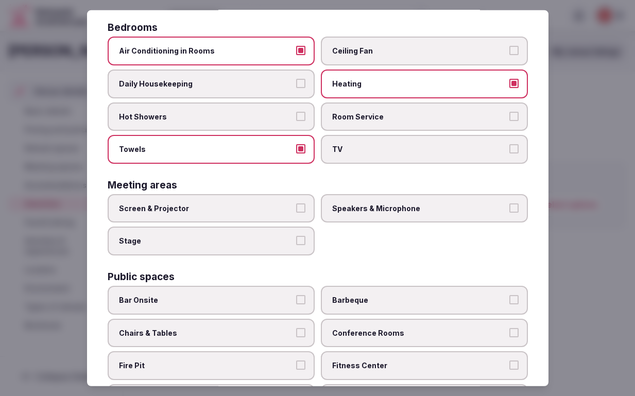
scroll to position [244, 0]
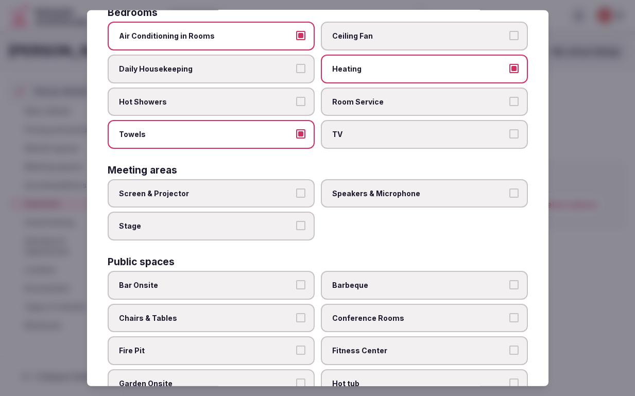
click at [297, 198] on button "Screen & Projector" at bounding box center [300, 193] width 9 height 9
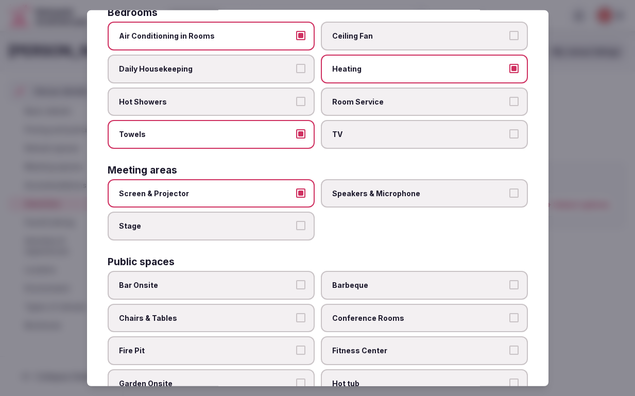
click at [300, 230] on button "Stage" at bounding box center [300, 225] width 9 height 9
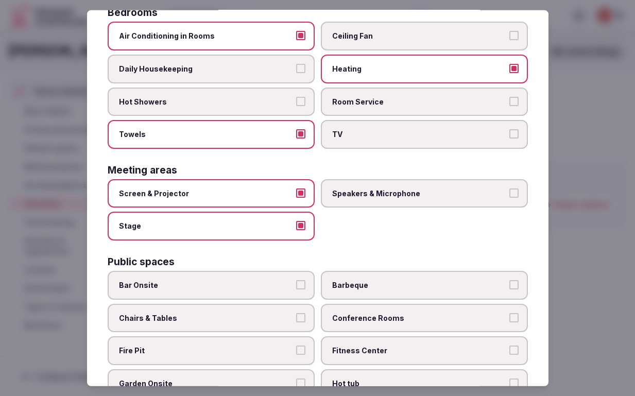
click at [519, 198] on button "Speakers & Microphone" at bounding box center [514, 193] width 9 height 9
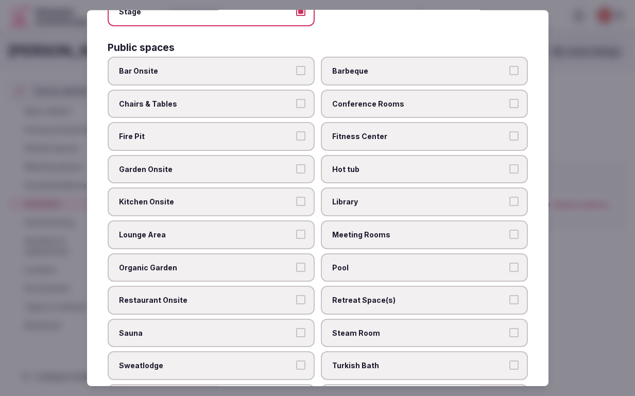
scroll to position [465, 0]
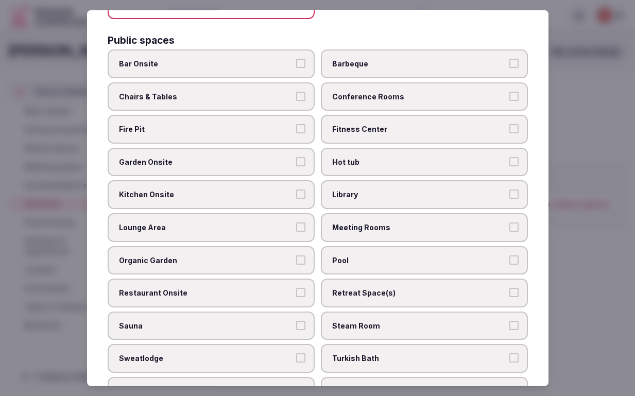
click at [299, 133] on button "Fire Pit" at bounding box center [300, 128] width 9 height 9
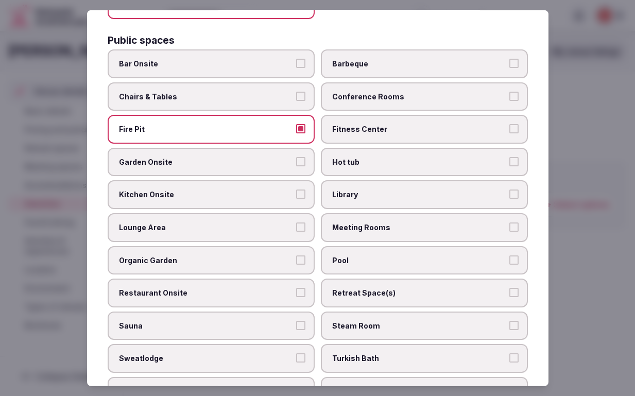
click at [298, 166] on button "Garden Onsite" at bounding box center [300, 161] width 9 height 9
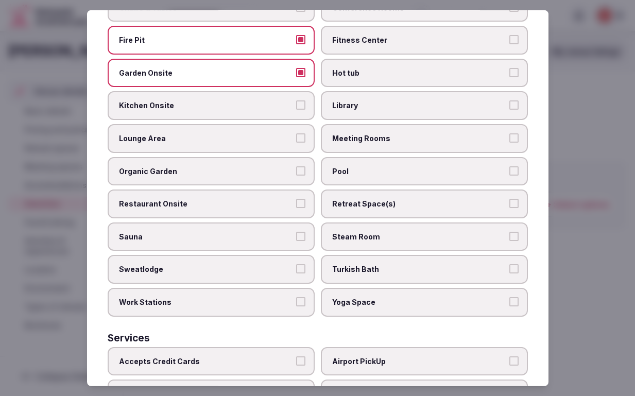
scroll to position [559, 0]
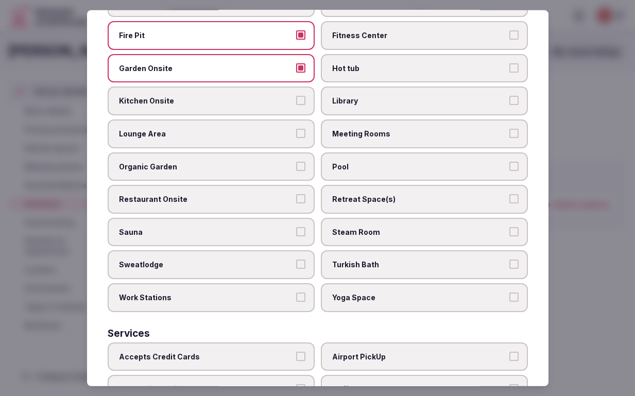
click at [300, 105] on button "Kitchen Onsite" at bounding box center [300, 100] width 9 height 9
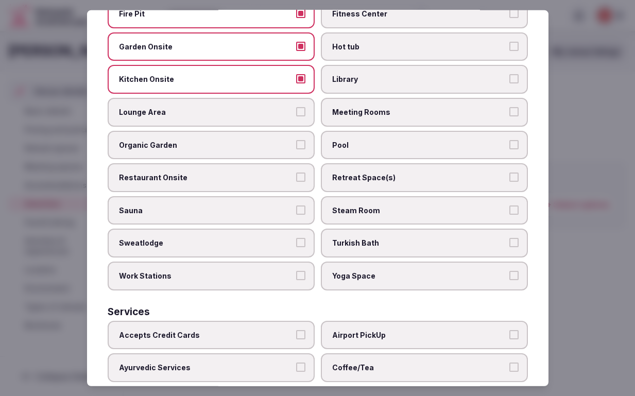
scroll to position [585, 0]
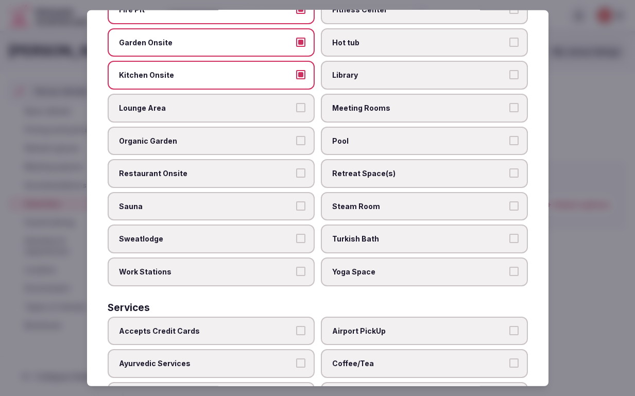
click at [300, 112] on button "Lounge Area" at bounding box center [300, 107] width 9 height 9
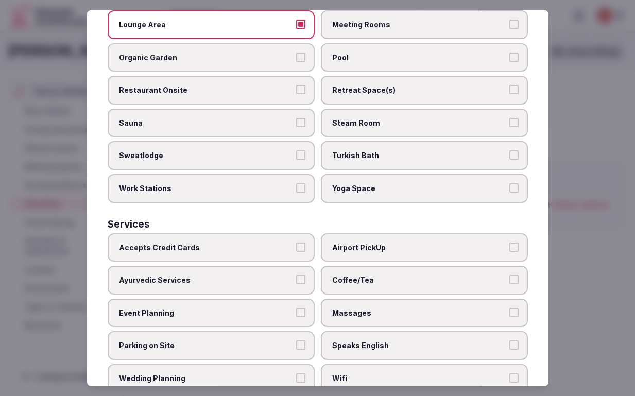
scroll to position [667, 0]
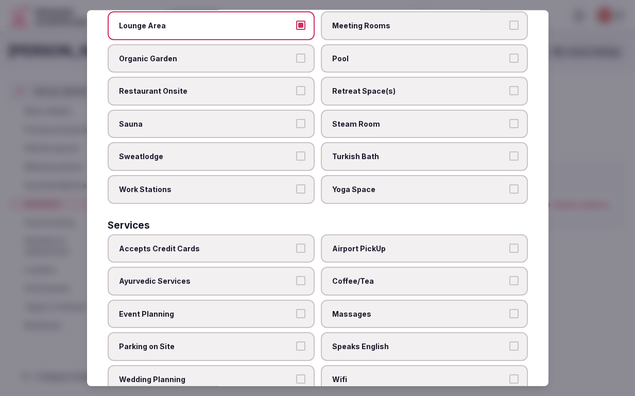
click at [519, 194] on button "Yoga Space" at bounding box center [514, 188] width 9 height 9
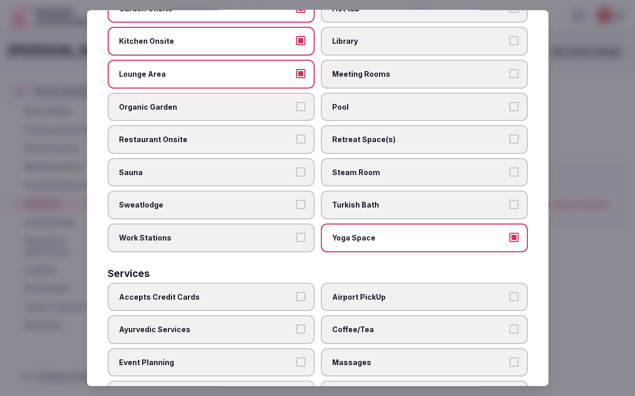
scroll to position [615, 0]
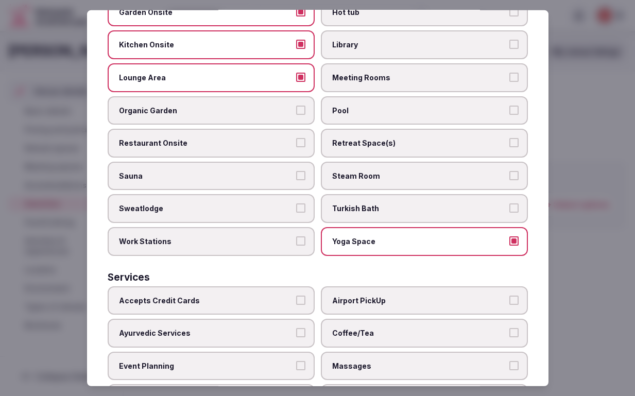
click at [519, 114] on button "Pool" at bounding box center [514, 109] width 9 height 9
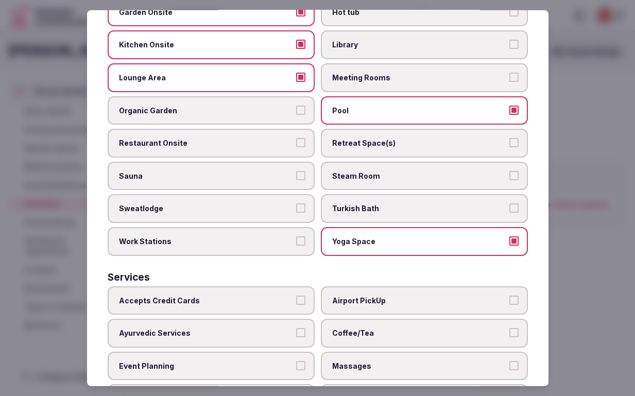
click at [519, 82] on button "Meeting Rooms" at bounding box center [514, 77] width 9 height 9
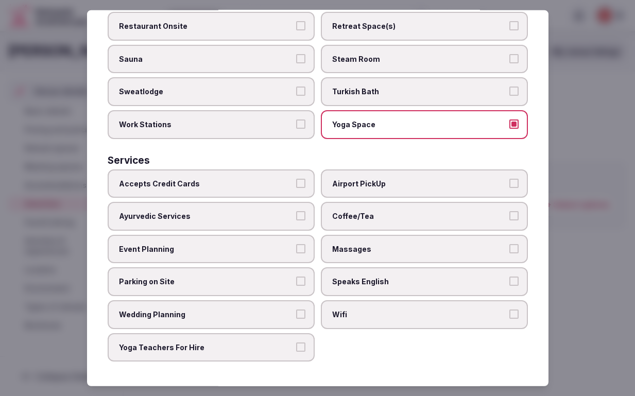
scroll to position [863, 0]
click at [299, 178] on button "Accepts Credit Cards" at bounding box center [300, 182] width 9 height 9
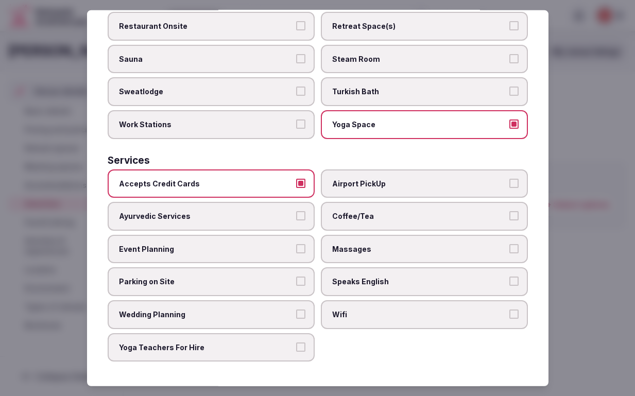
click at [299, 211] on button "Ayurvedic Services" at bounding box center [300, 215] width 9 height 9
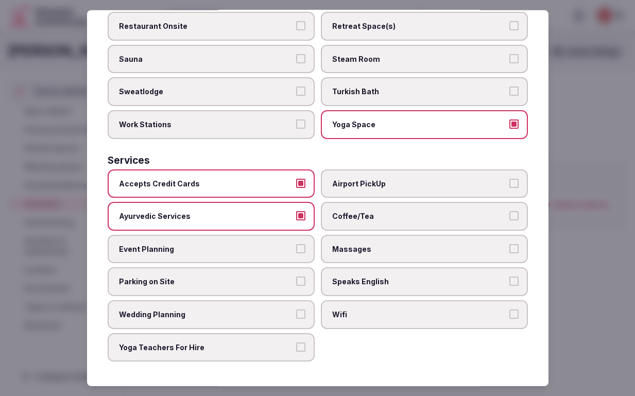
click at [299, 277] on button "Parking on Site" at bounding box center [300, 281] width 9 height 9
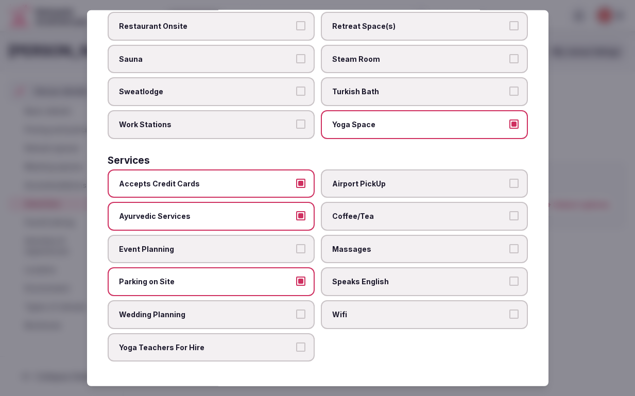
click at [298, 342] on button "Yoga Teachers For Hire" at bounding box center [300, 346] width 9 height 9
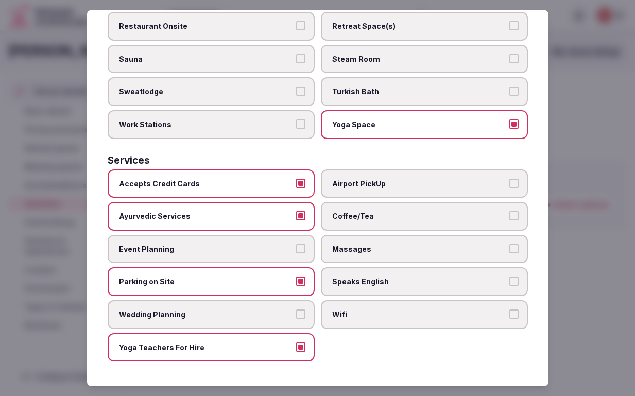
click at [519, 244] on button "Massages" at bounding box center [514, 248] width 9 height 9
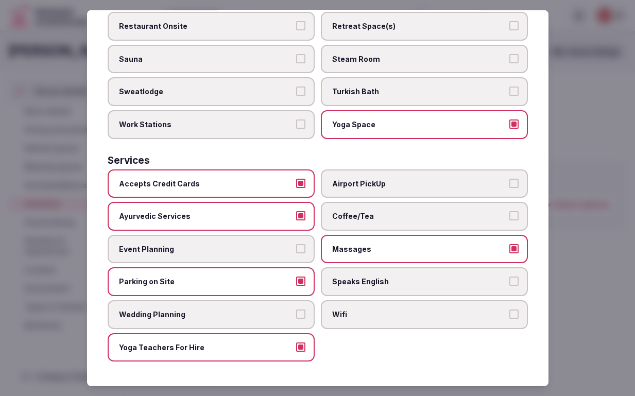
click at [519, 310] on button "Wifi" at bounding box center [514, 314] width 9 height 9
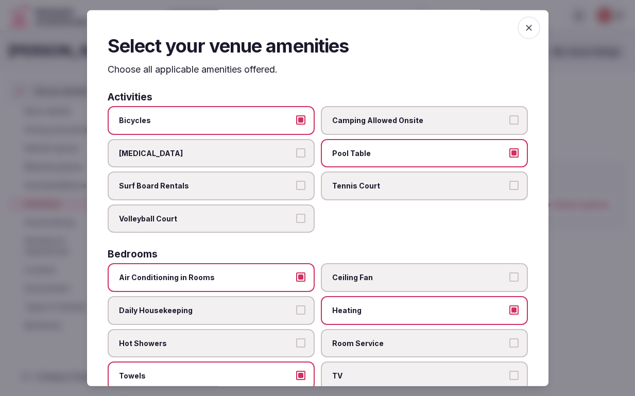
scroll to position [0, 0]
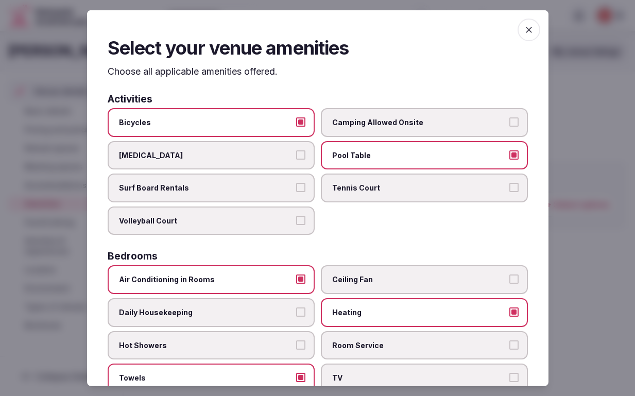
click at [534, 28] on icon "button" at bounding box center [529, 29] width 10 height 10
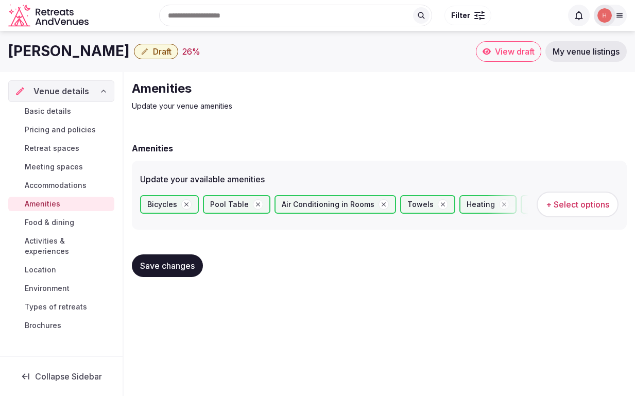
click at [179, 271] on span "Save changes" at bounding box center [167, 266] width 55 height 10
click at [59, 257] on span "Activities & experiences" at bounding box center [68, 246] width 86 height 21
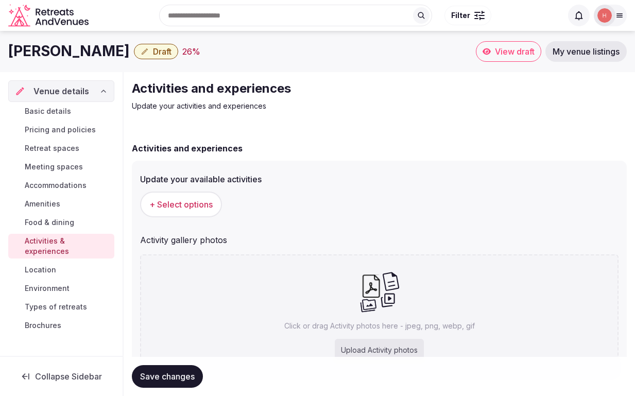
click at [188, 210] on span "+ Select options" at bounding box center [180, 204] width 63 height 11
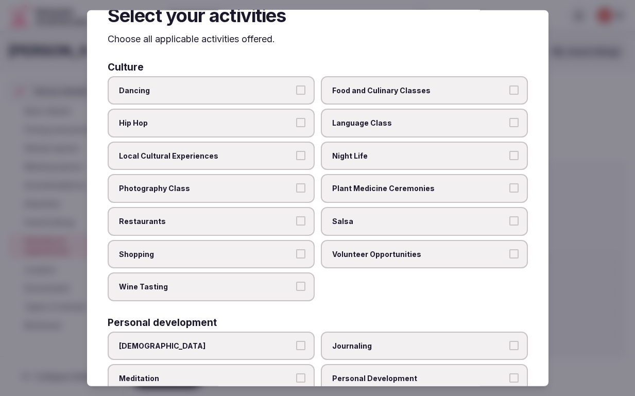
scroll to position [38, 0]
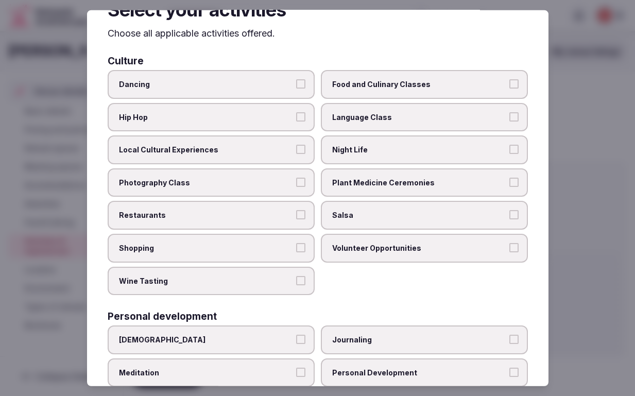
click at [299, 89] on button "Dancing" at bounding box center [300, 83] width 9 height 9
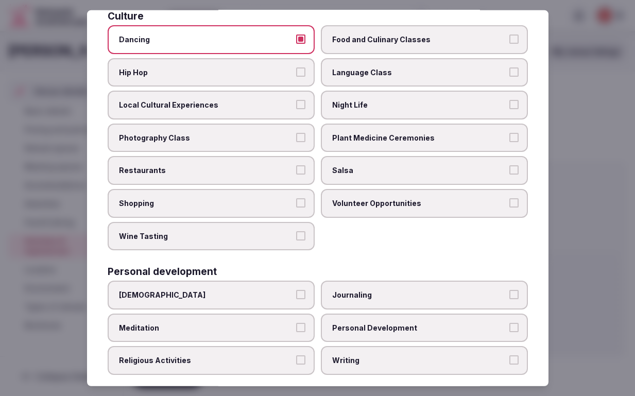
scroll to position [84, 0]
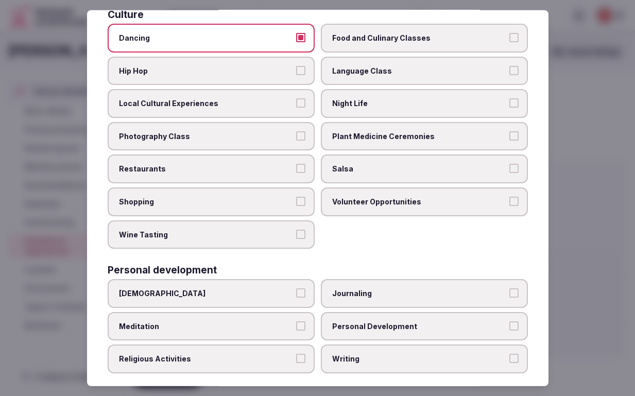
click at [300, 108] on button "Local Cultural Experiences" at bounding box center [300, 102] width 9 height 9
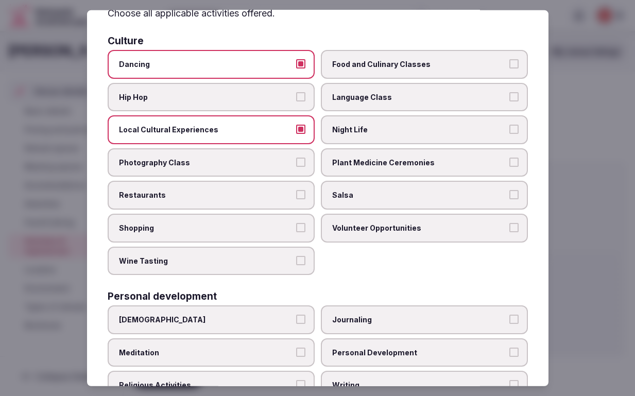
scroll to position [53, 0]
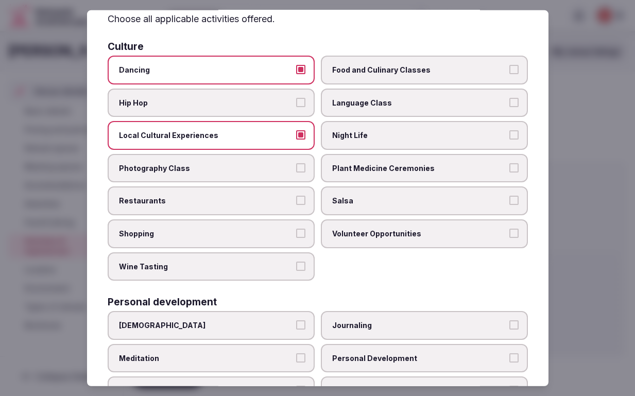
click at [519, 74] on button "Food and Culinary Classes" at bounding box center [514, 69] width 9 height 9
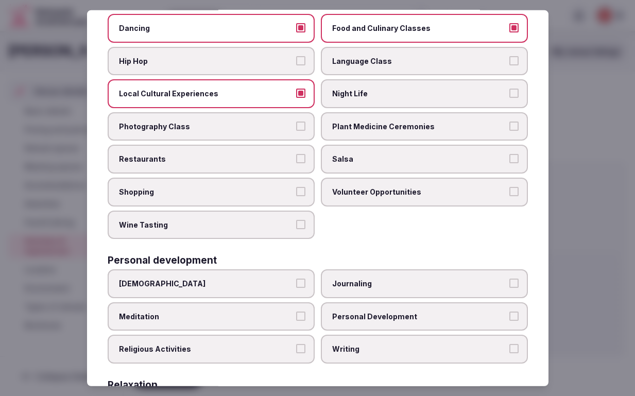
scroll to position [92, 0]
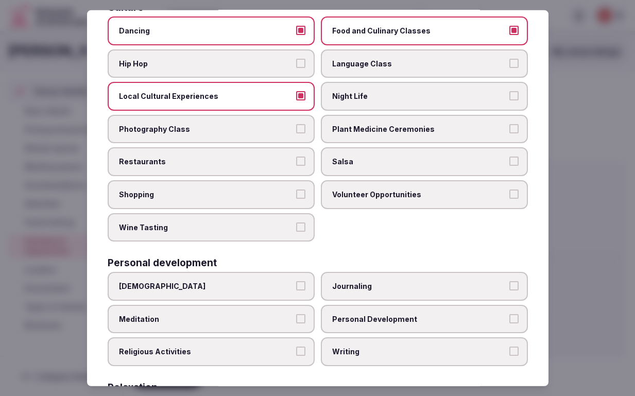
click at [519, 133] on button "Plant Medicine Ceremonies" at bounding box center [514, 128] width 9 height 9
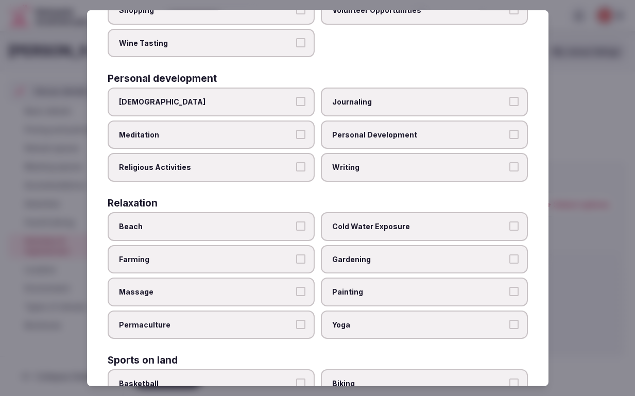
scroll to position [283, 0]
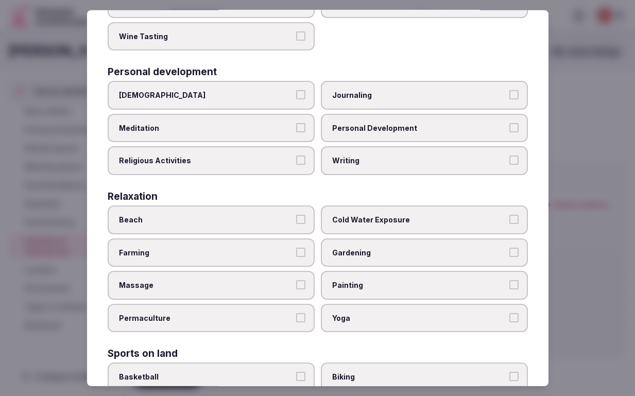
click at [299, 132] on button "Meditation" at bounding box center [300, 127] width 9 height 9
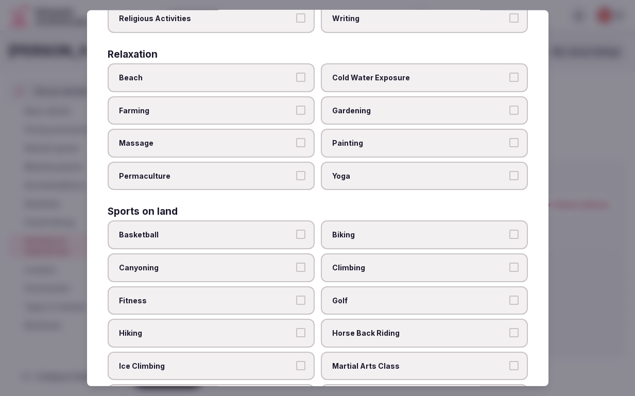
scroll to position [424, 0]
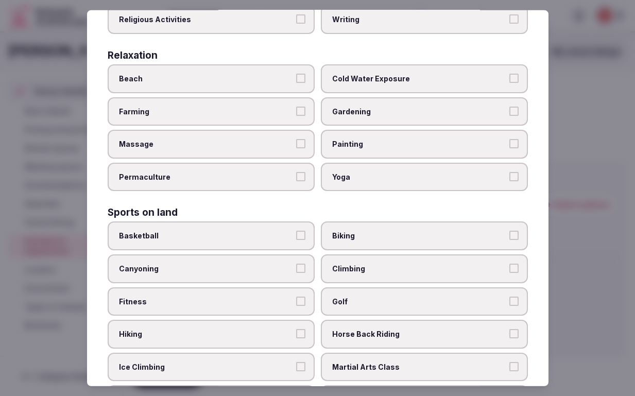
click at [300, 83] on button "Beach" at bounding box center [300, 78] width 9 height 9
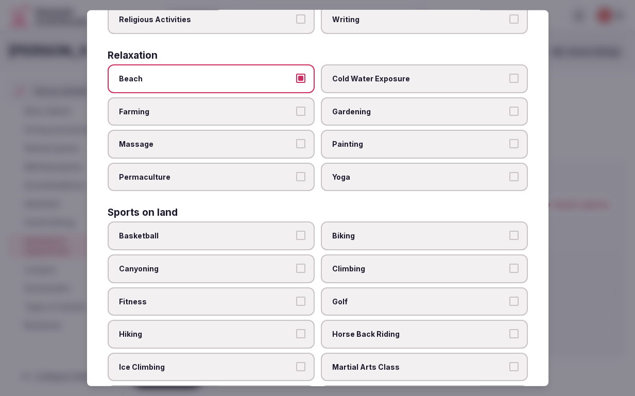
click at [300, 148] on button "Massage" at bounding box center [300, 143] width 9 height 9
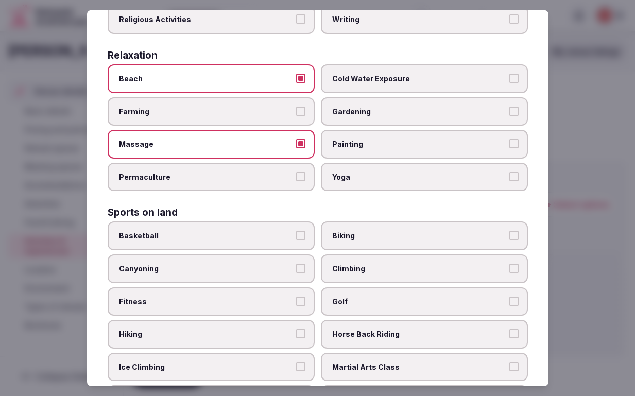
click at [299, 181] on button "Permaculture" at bounding box center [300, 176] width 9 height 9
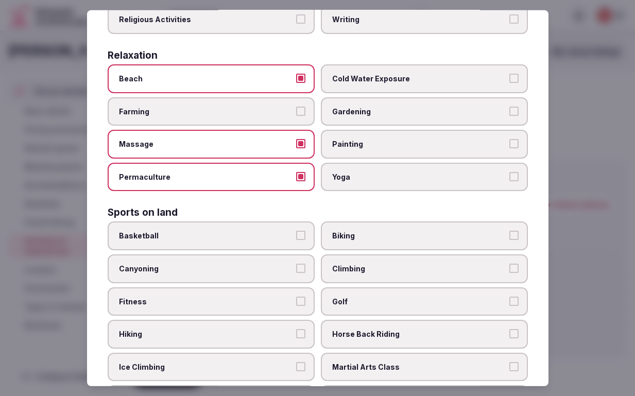
click at [424, 182] on span "Yoga" at bounding box center [419, 177] width 174 height 10
click at [510, 181] on button "Yoga" at bounding box center [514, 176] width 9 height 9
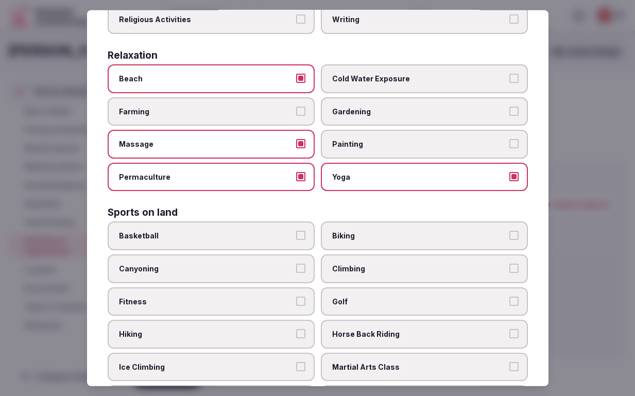
click at [436, 159] on label "Painting" at bounding box center [424, 144] width 207 height 29
click at [510, 148] on button "Painting" at bounding box center [514, 143] width 9 height 9
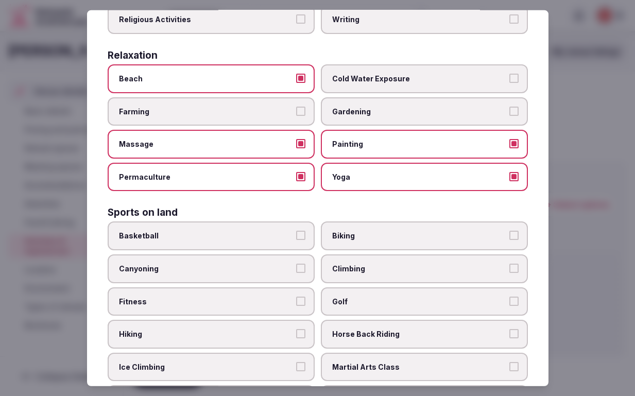
click at [445, 116] on span "Gardening" at bounding box center [419, 111] width 174 height 10
click at [510, 115] on button "Gardening" at bounding box center [514, 110] width 9 height 9
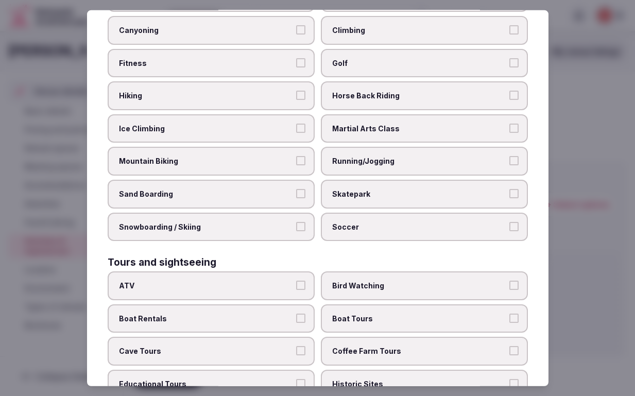
scroll to position [663, 0]
click at [519, 99] on button "Horse Back Riding" at bounding box center [514, 94] width 9 height 9
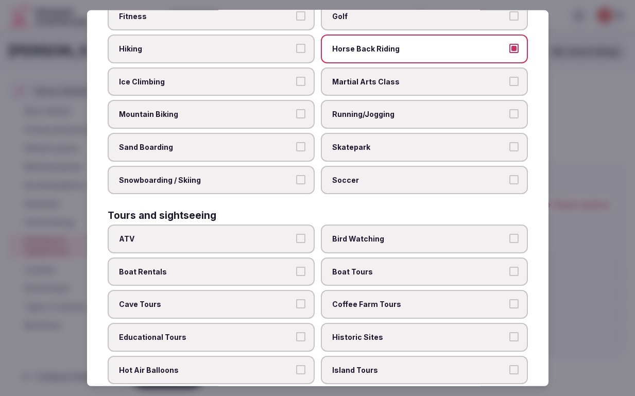
scroll to position [710, 0]
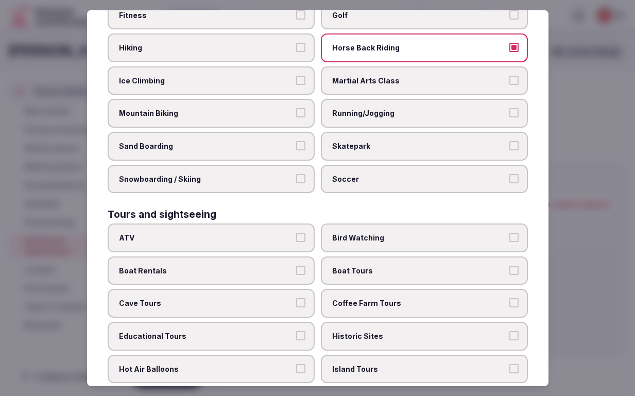
click at [528, 128] on label "Running/Jogging" at bounding box center [424, 113] width 207 height 29
click at [519, 117] on button "Running/Jogging" at bounding box center [514, 112] width 9 height 9
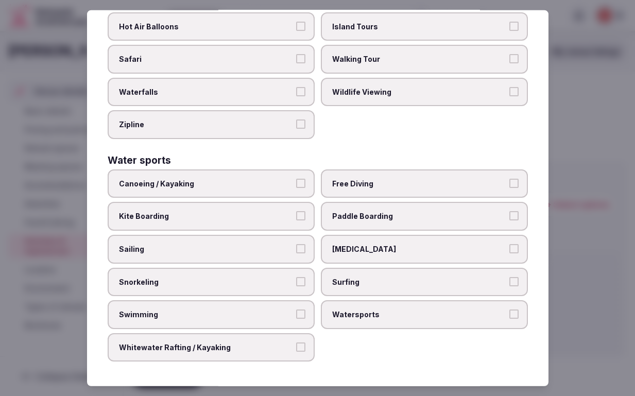
scroll to position [1223, 0]
click at [301, 211] on button "Kite Boarding" at bounding box center [300, 215] width 9 height 9
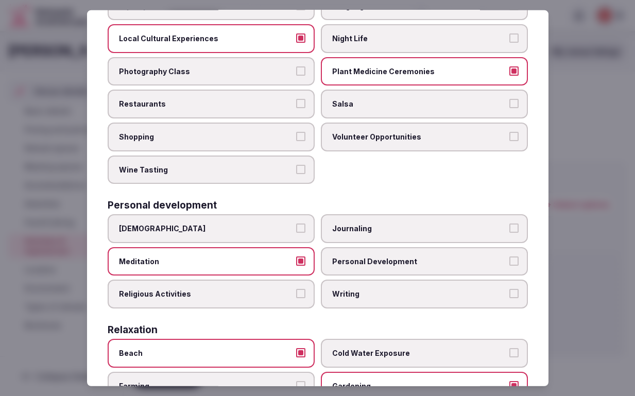
scroll to position [0, 0]
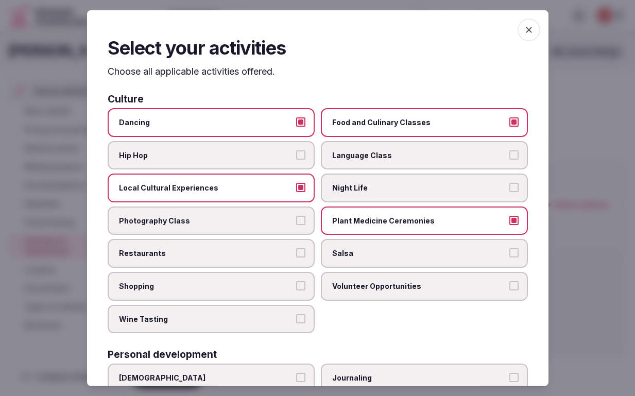
click at [534, 32] on icon "button" at bounding box center [529, 29] width 10 height 10
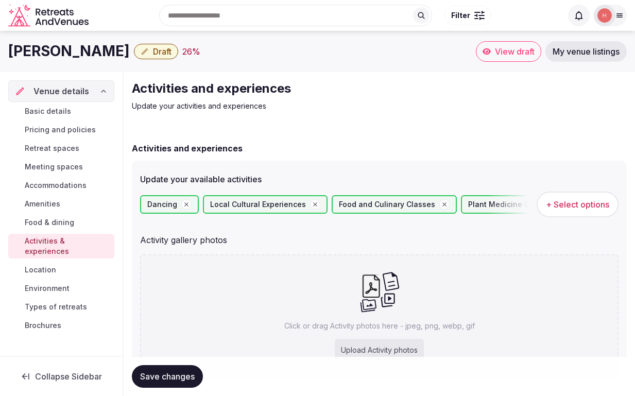
click at [176, 376] on span "Save changes" at bounding box center [167, 376] width 55 height 10
click at [80, 135] on span "Pricing and policies" at bounding box center [60, 130] width 71 height 10
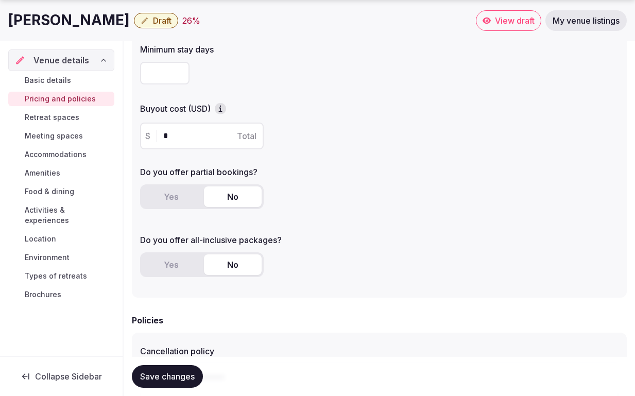
scroll to position [131, 0]
click at [168, 83] on input "number" at bounding box center [164, 72] width 49 height 23
type input "*"
click at [226, 113] on icon "button" at bounding box center [220, 108] width 10 height 10
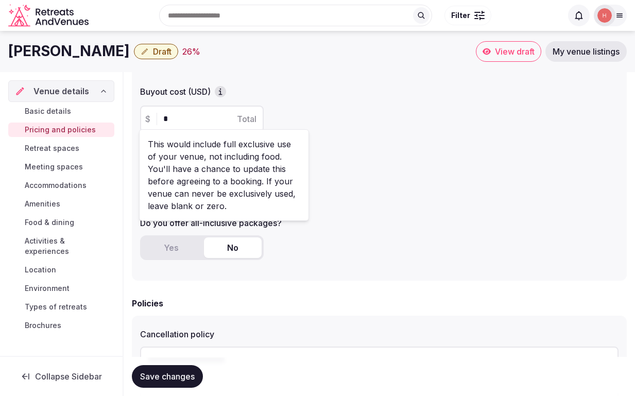
scroll to position [146, 0]
click at [376, 174] on div "Minimum stay days * Buyout cost (USD) $ * Total Do you offer partial bookings? …" at bounding box center [379, 147] width 495 height 267
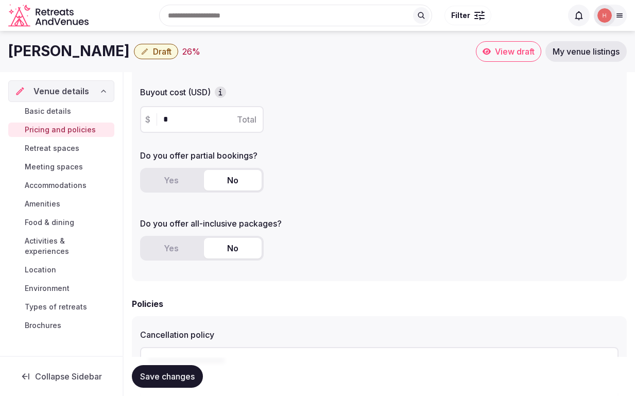
scroll to position [147, 0]
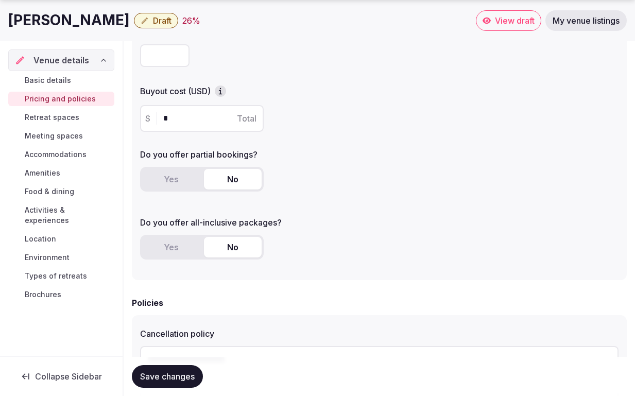
click at [181, 190] on button "Yes" at bounding box center [171, 179] width 58 height 21
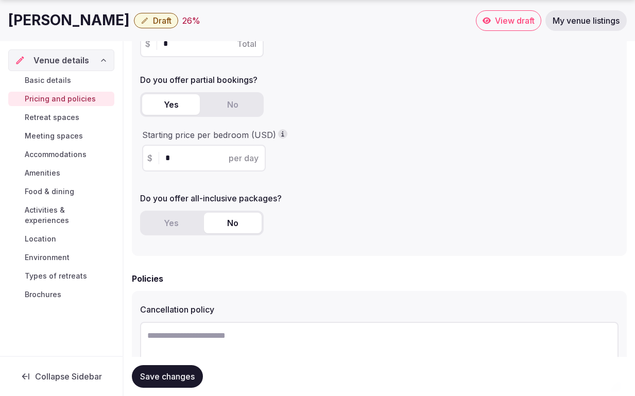
scroll to position [221, 0]
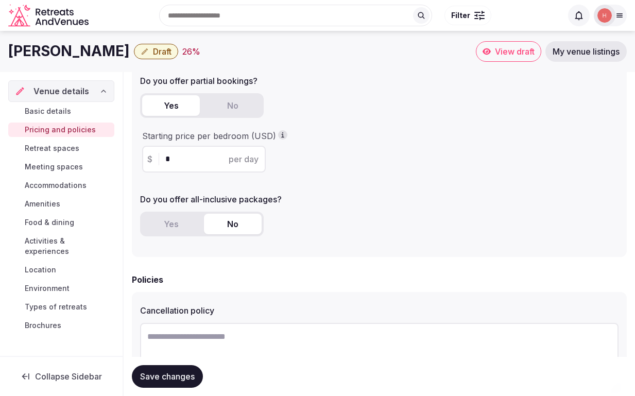
click at [182, 165] on input "*" at bounding box center [212, 159] width 95 height 12
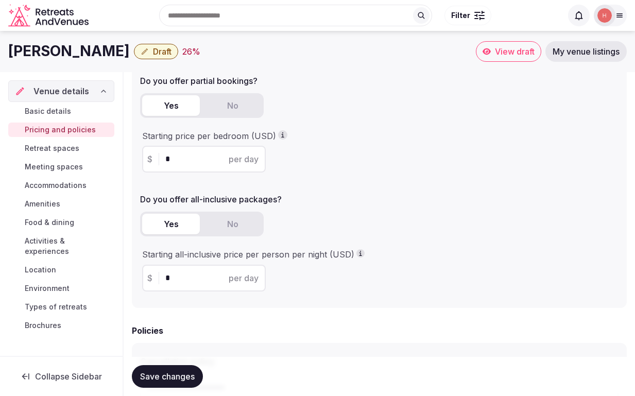
click at [183, 234] on button "Yes" at bounding box center [171, 224] width 58 height 21
click at [188, 165] on input "*" at bounding box center [212, 159] width 95 height 12
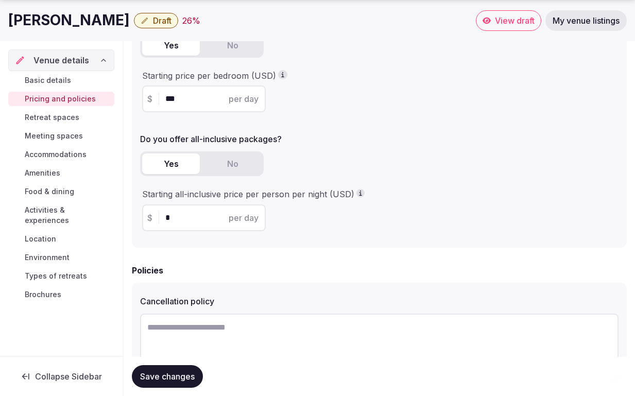
scroll to position [299, 0]
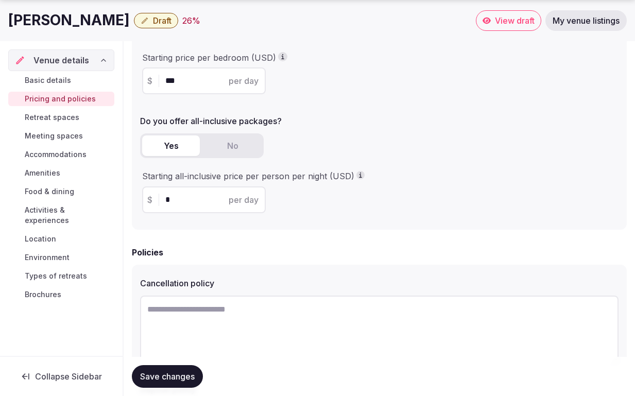
click at [206, 206] on input "*" at bounding box center [212, 200] width 95 height 12
click at [179, 87] on input "***" at bounding box center [212, 81] width 95 height 12
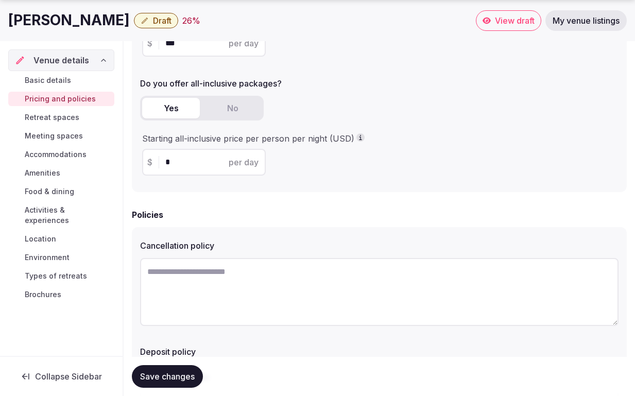
scroll to position [337, 0]
type input "***"
click at [183, 168] on input "*" at bounding box center [212, 162] width 95 height 12
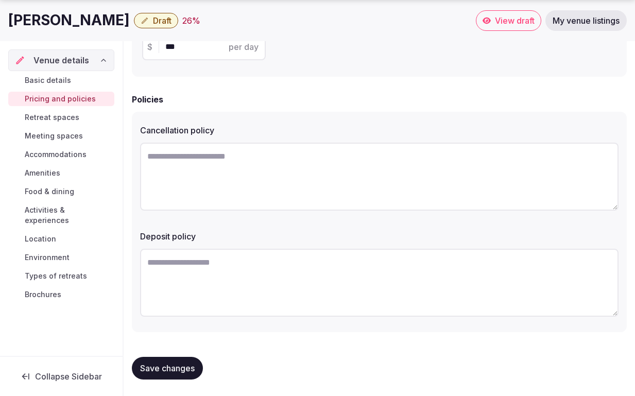
scroll to position [541, 0]
type input "***"
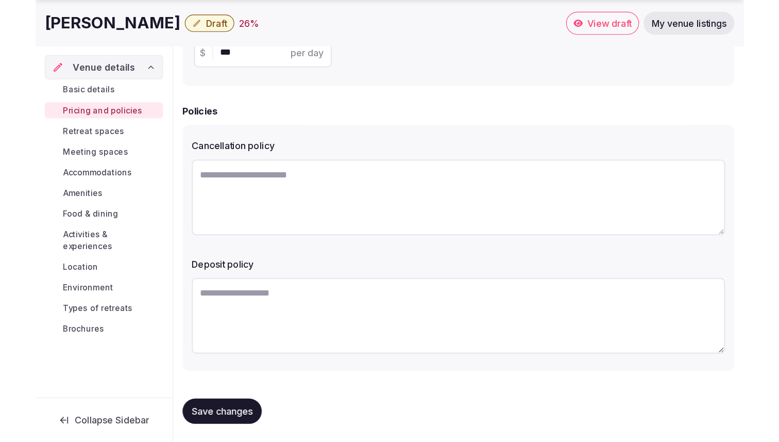
scroll to position [383, 0]
